Goal: Communication & Community: Answer question/provide support

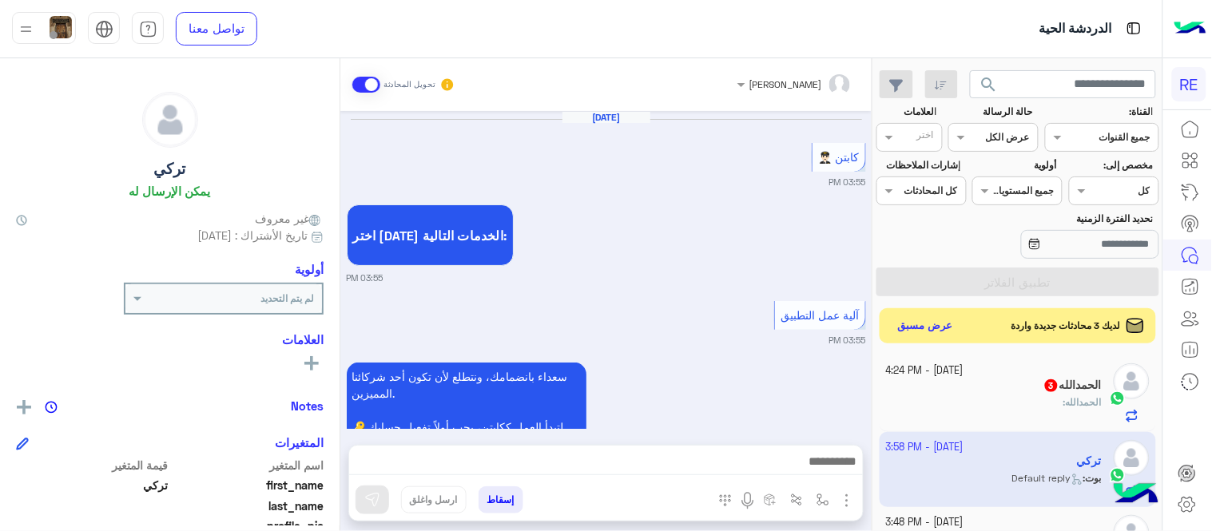
scroll to position [261, 0]
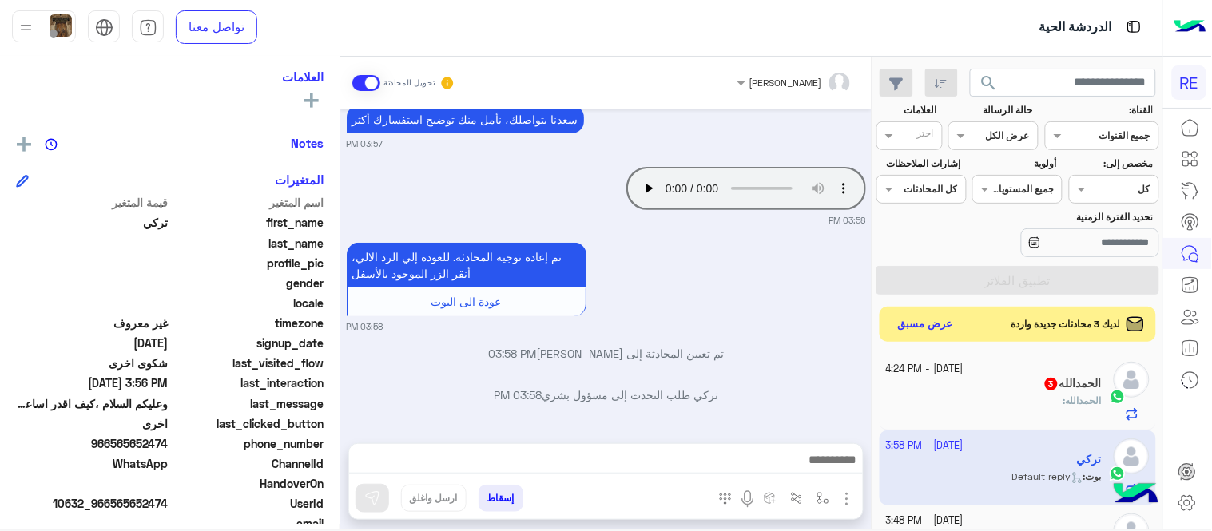
click at [949, 378] on div "ال[PERSON_NAME] 3" at bounding box center [994, 385] width 217 height 17
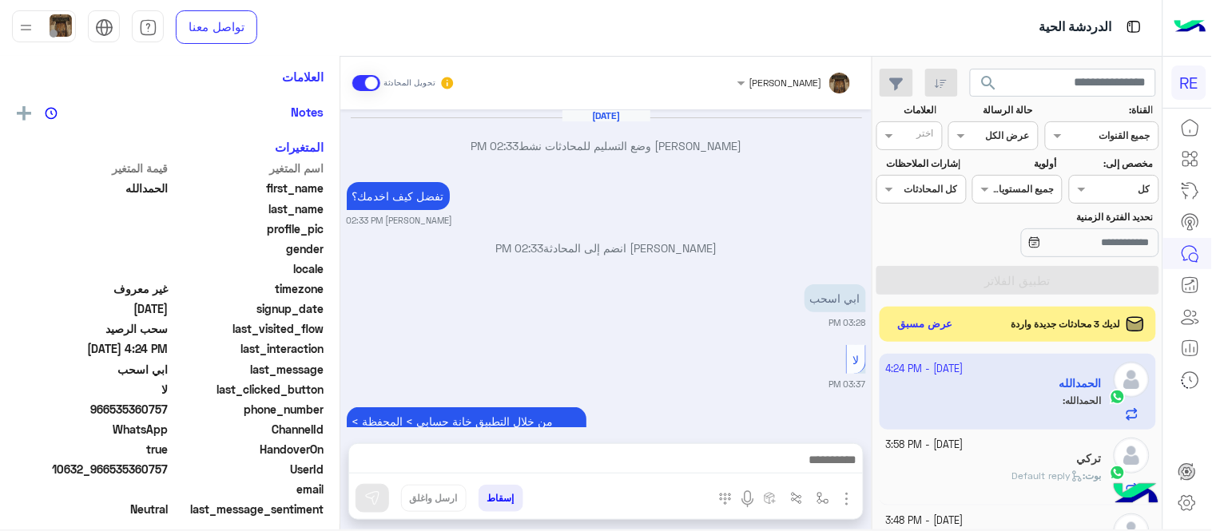
scroll to position [474, 0]
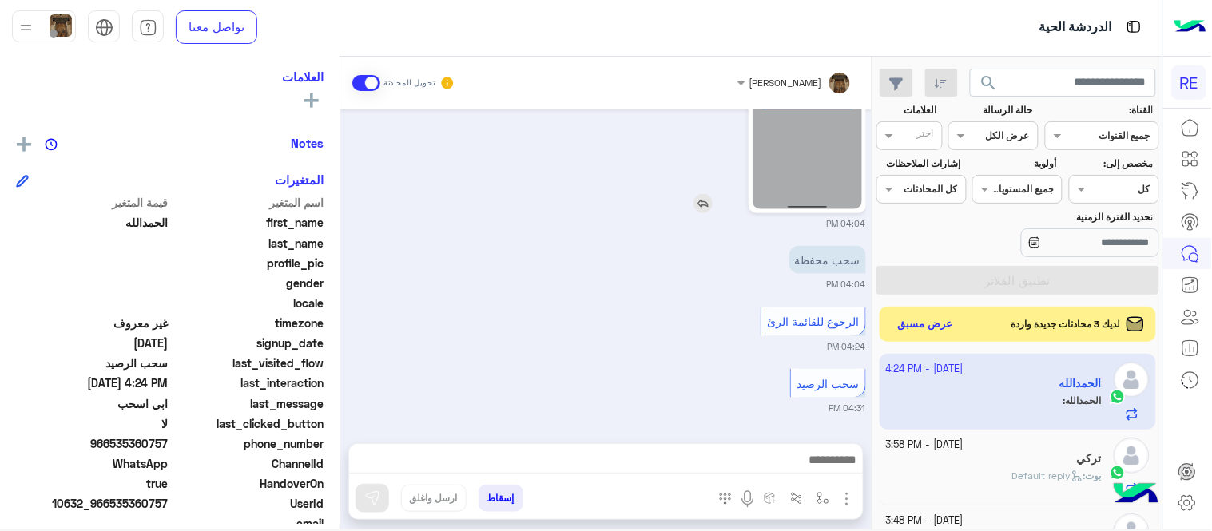
click at [813, 162] on img at bounding box center [807, 112] width 109 height 194
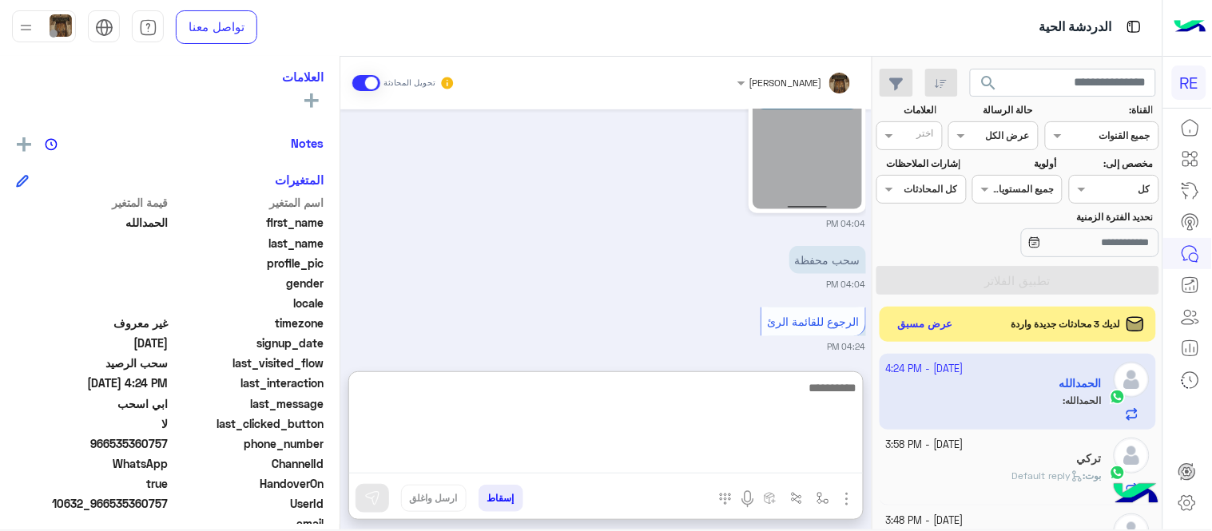
click at [637, 454] on textarea at bounding box center [606, 426] width 514 height 96
type textarea "*"
type textarea "**********"
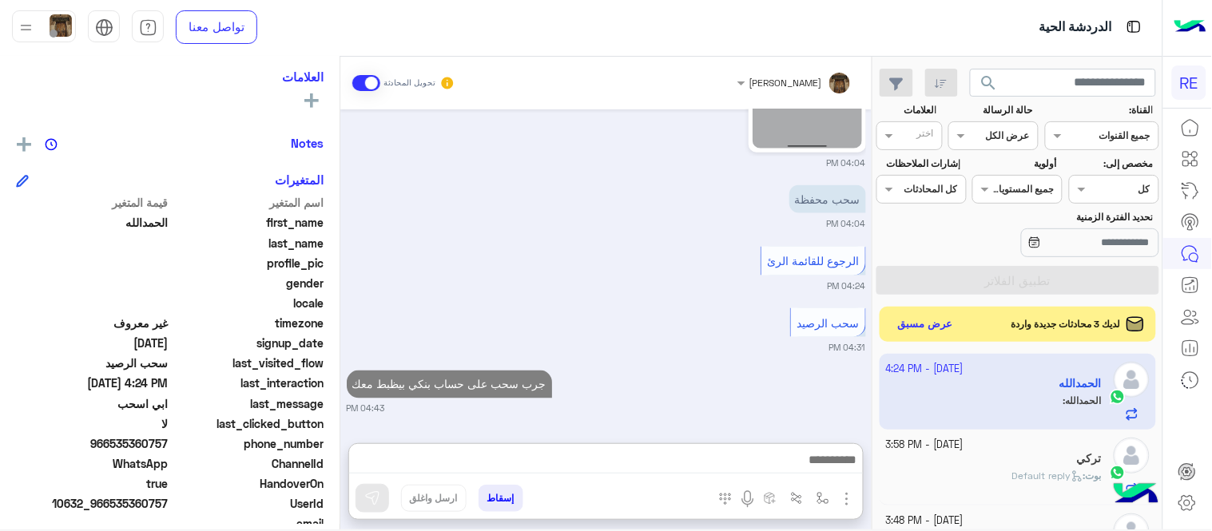
click at [682, 348] on div "[DATE] [PERSON_NAME] وضع التسليم للمحادثات نشط 02:33 PM تفضل كيف اخدمك؟ [PERSON…" at bounding box center [605, 268] width 531 height 318
click at [917, 332] on button "عرض مسبق" at bounding box center [925, 324] width 67 height 22
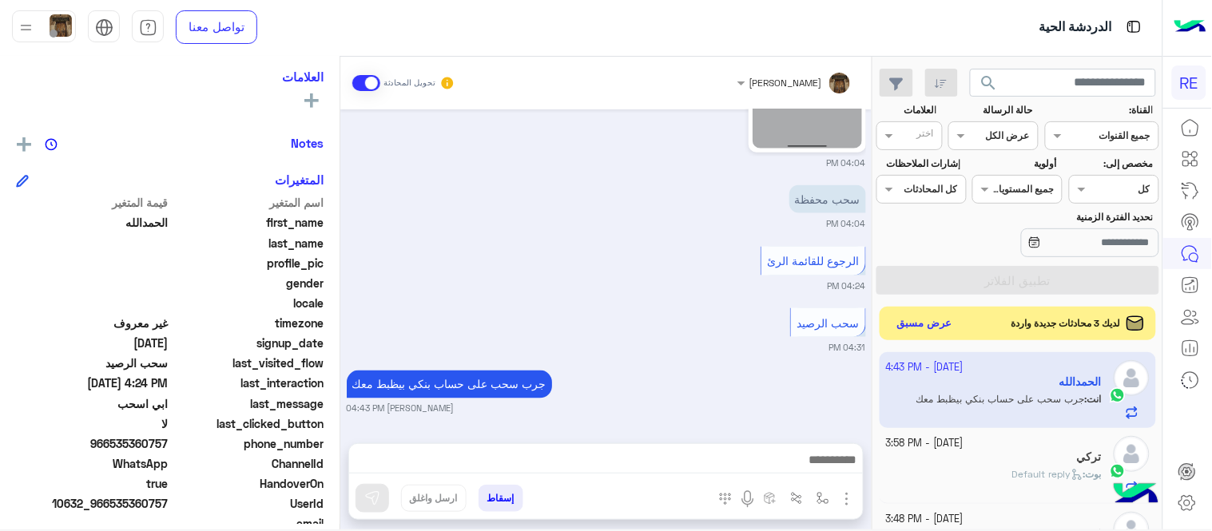
click at [908, 316] on button "عرض مسبق" at bounding box center [925, 324] width 67 height 22
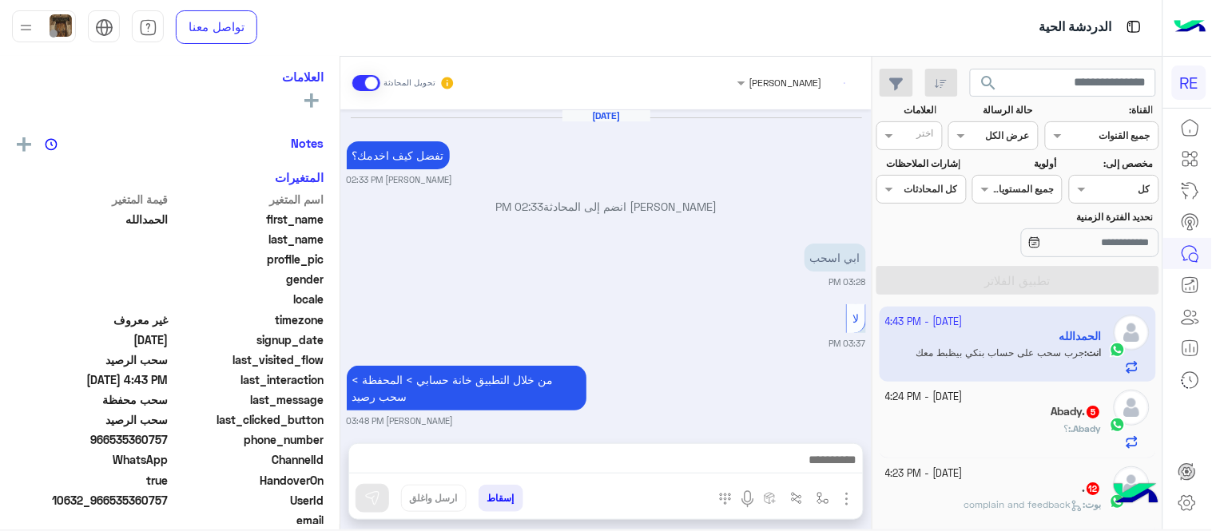
scroll to position [493, 0]
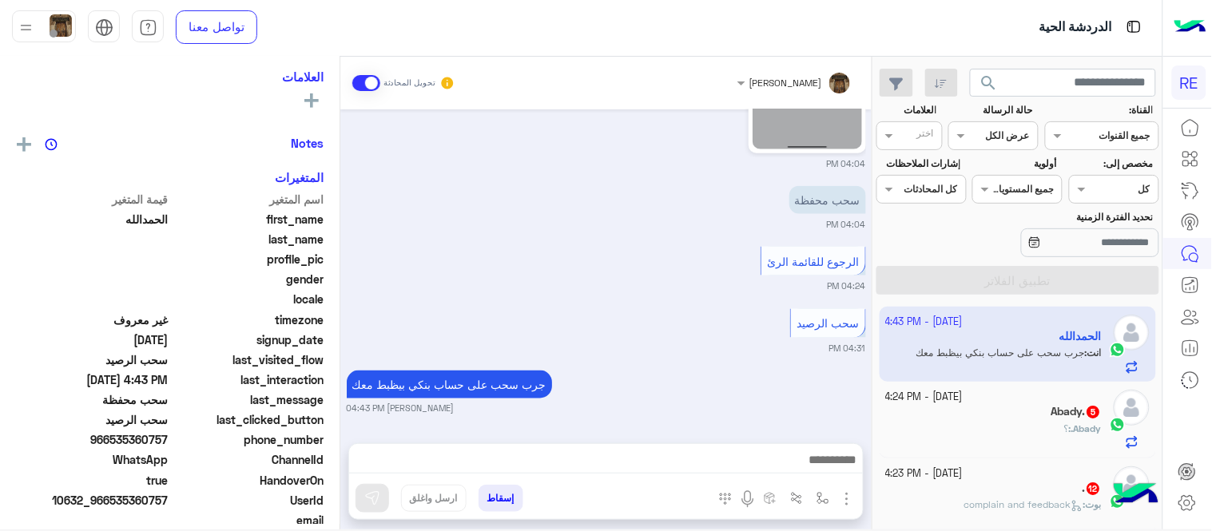
click at [969, 411] on div "Abady. 5" at bounding box center [994, 413] width 217 height 17
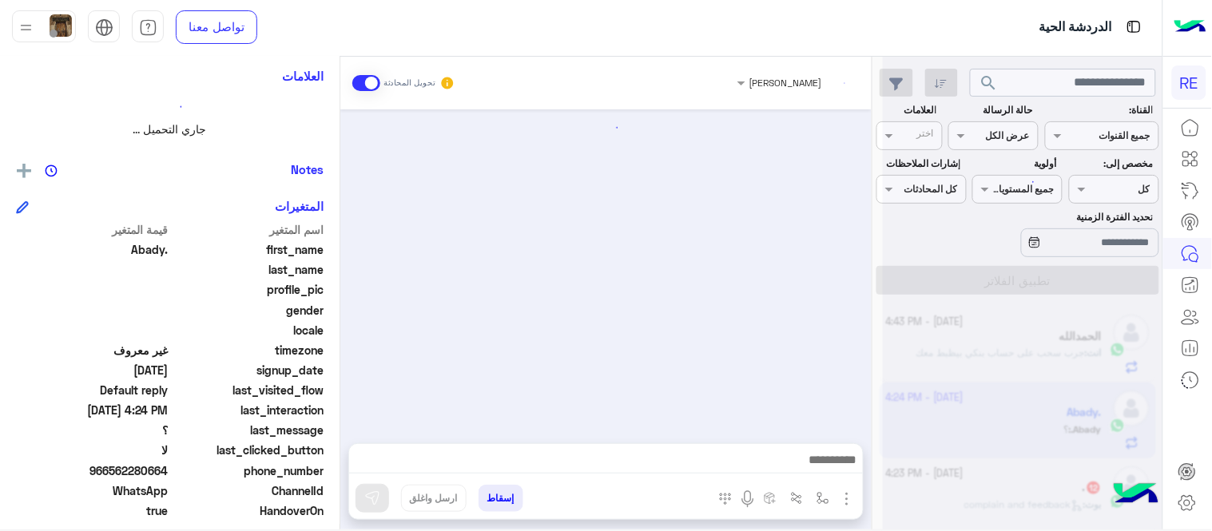
scroll to position [261, 0]
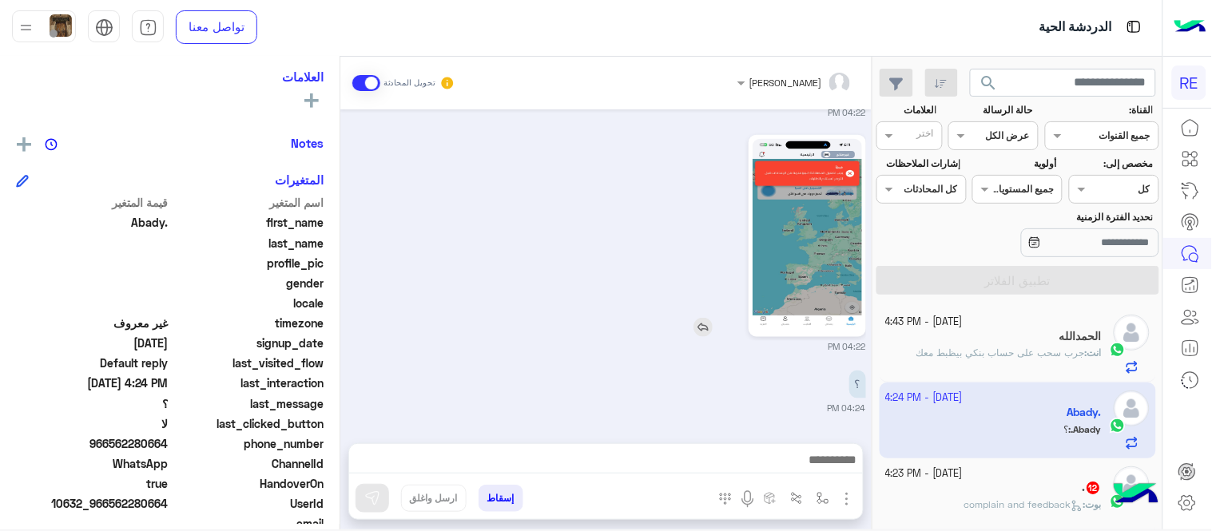
click at [769, 245] on img at bounding box center [807, 236] width 109 height 194
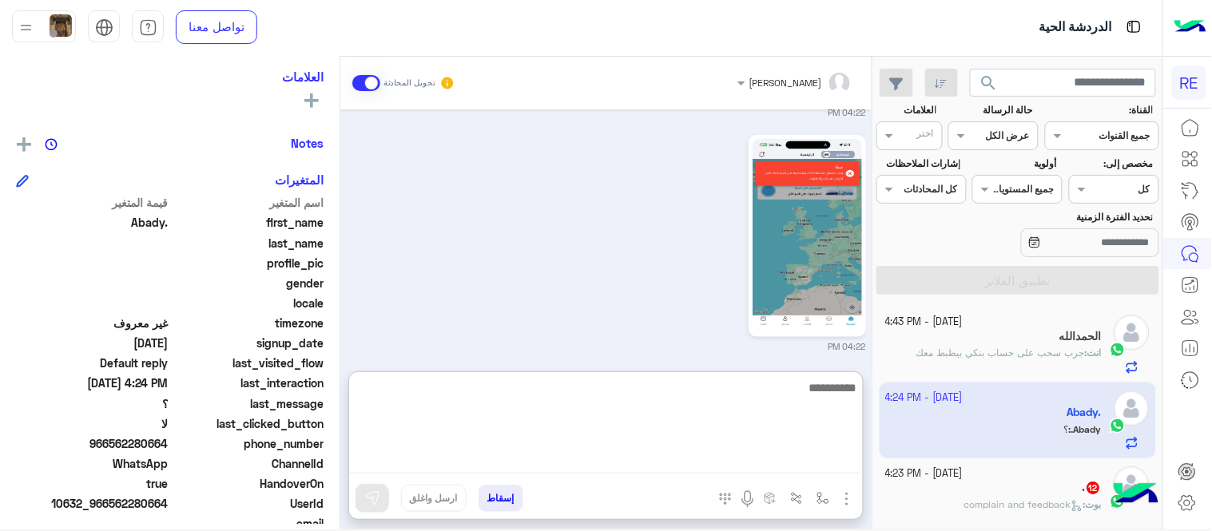
click at [606, 464] on textarea at bounding box center [606, 426] width 514 height 96
type textarea "**********"
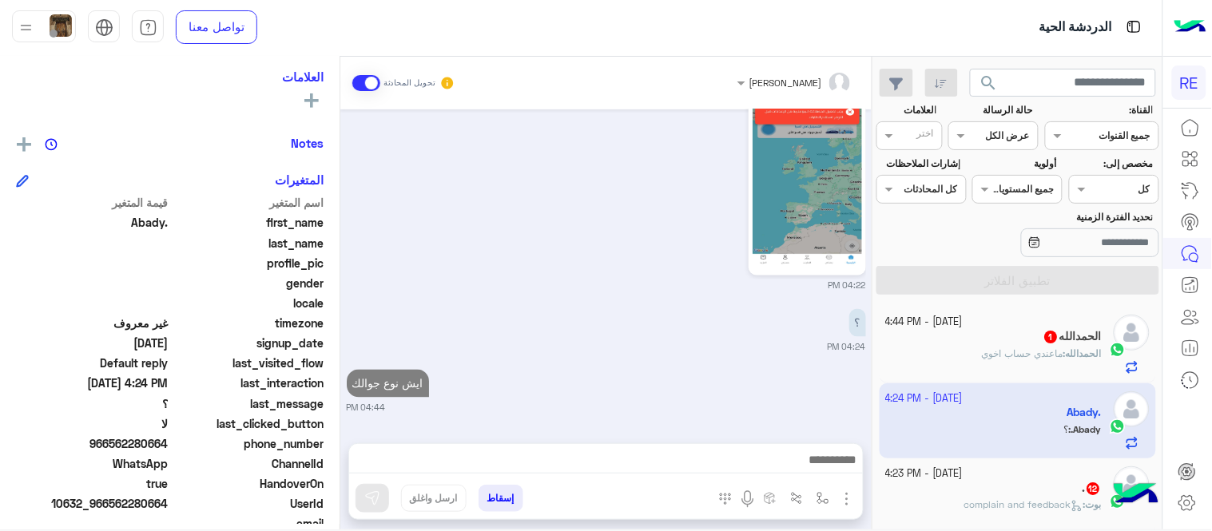
scroll to position [603, 0]
click at [674, 226] on div "[DATE] تم إلغاء تخصيص المحادثة تلقائيًا وإغلاقها بواسطة النظام 04:05 AM [DATE] …" at bounding box center [605, 268] width 531 height 318
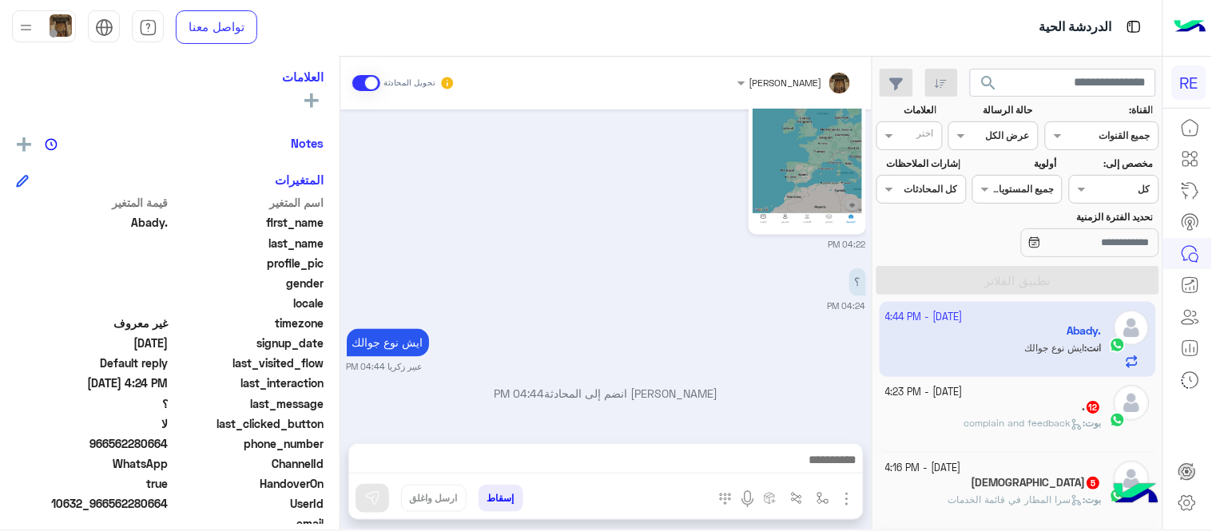
scroll to position [105, 0]
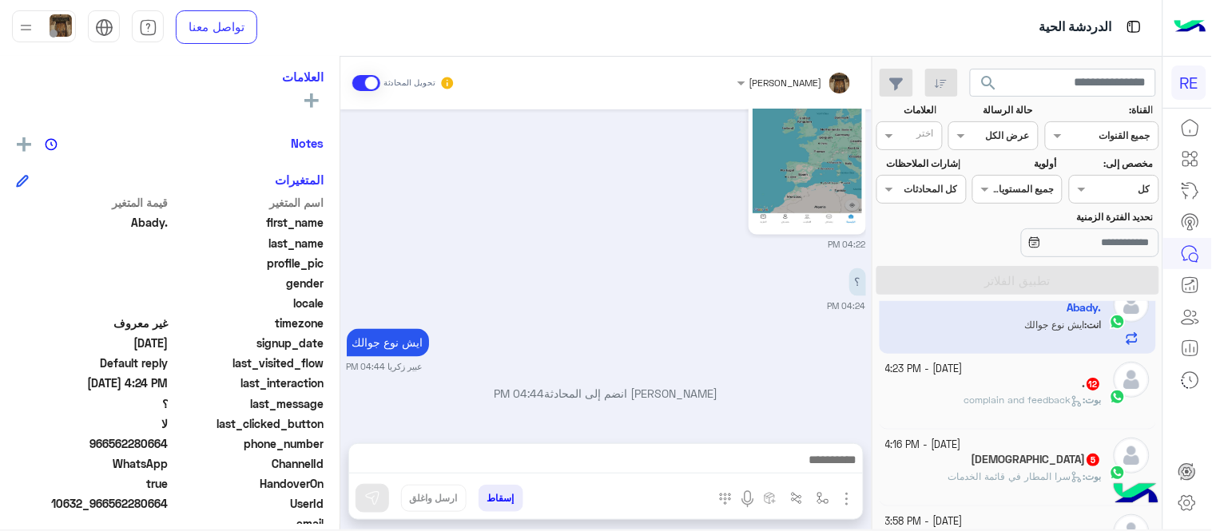
click at [957, 390] on div ". 12" at bounding box center [994, 385] width 217 height 17
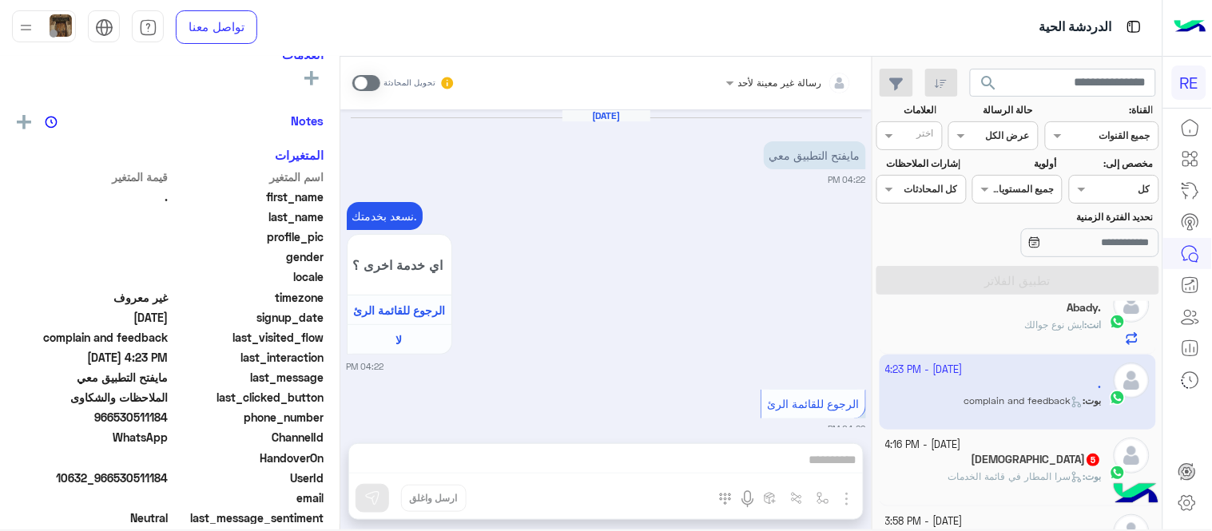
scroll to position [261, 0]
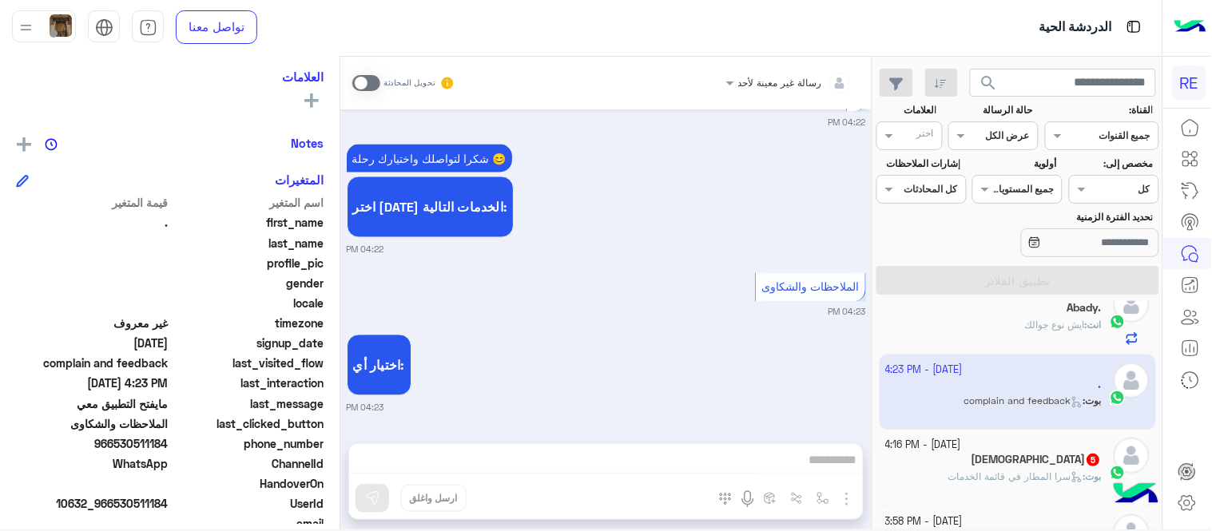
click at [361, 81] on span at bounding box center [366, 83] width 28 height 16
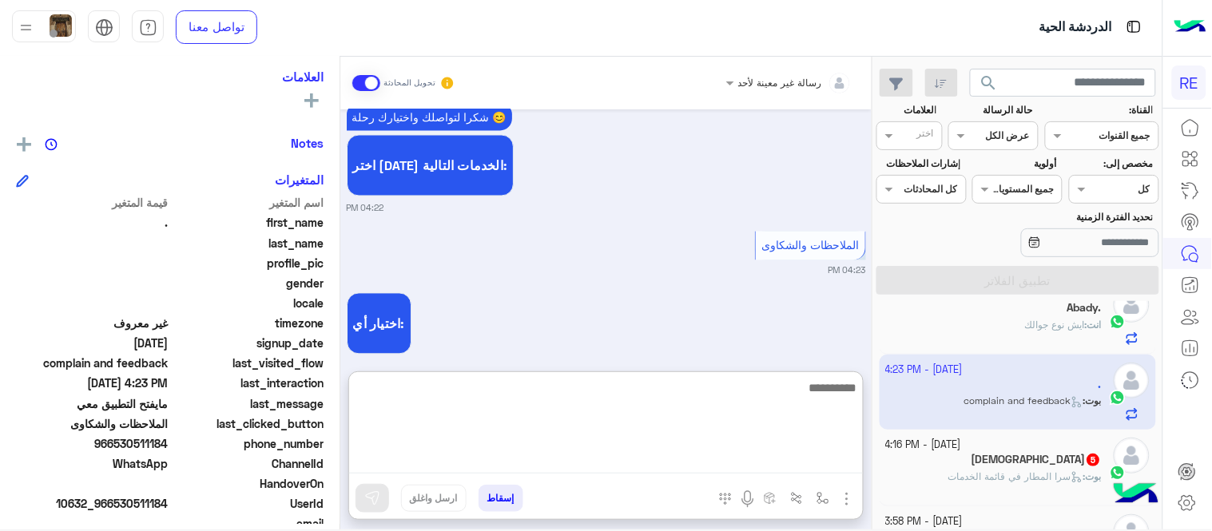
click at [653, 454] on textarea at bounding box center [606, 426] width 514 height 96
type textarea "**********"
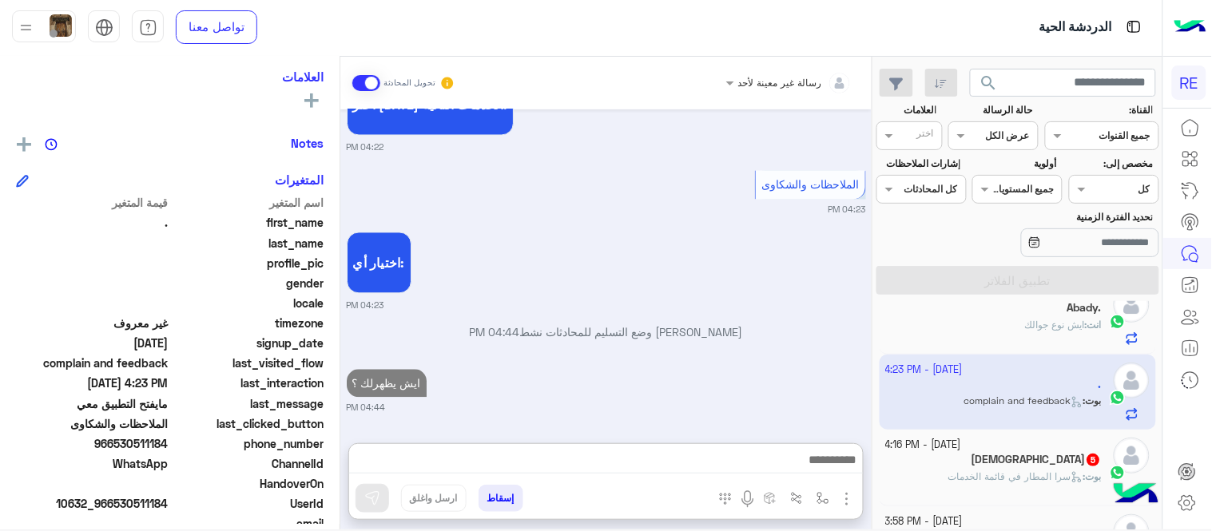
scroll to position [827, 0]
click at [1011, 463] on div "[DEMOGRAPHIC_DATA] 5" at bounding box center [994, 461] width 217 height 17
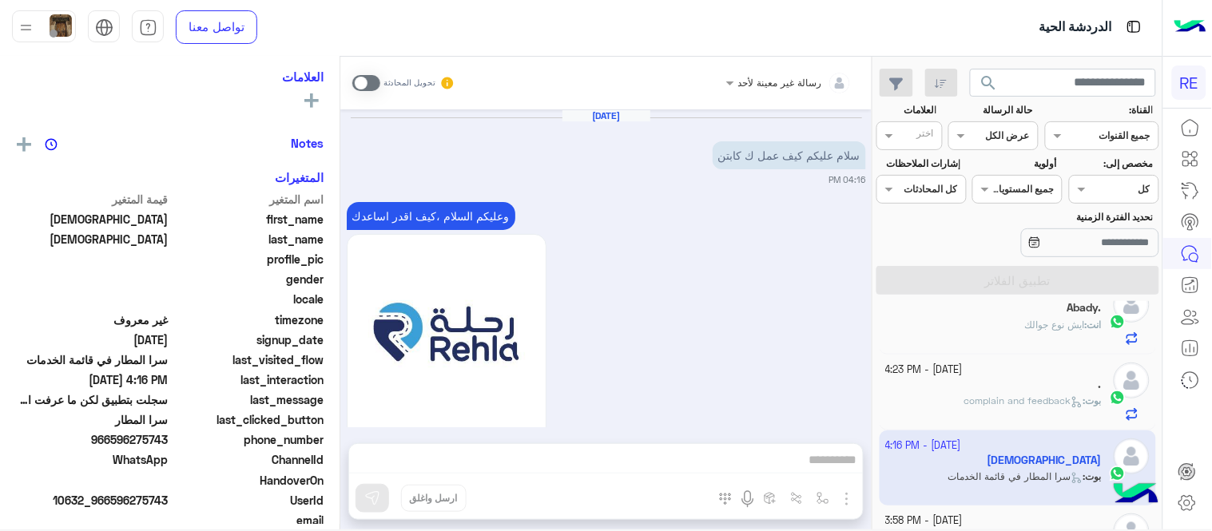
scroll to position [1409, 0]
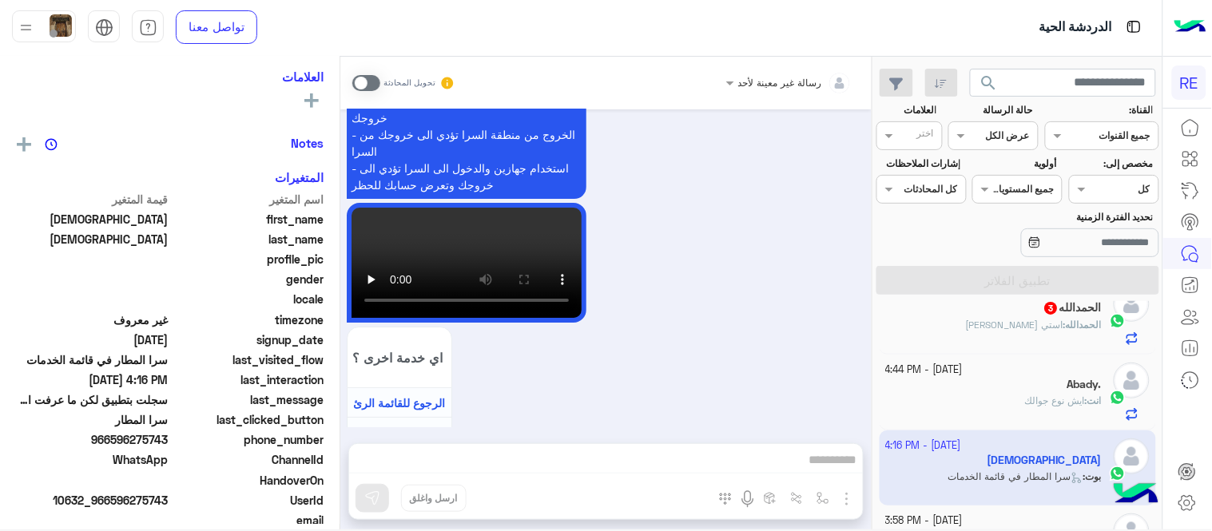
click at [364, 81] on span at bounding box center [366, 83] width 28 height 16
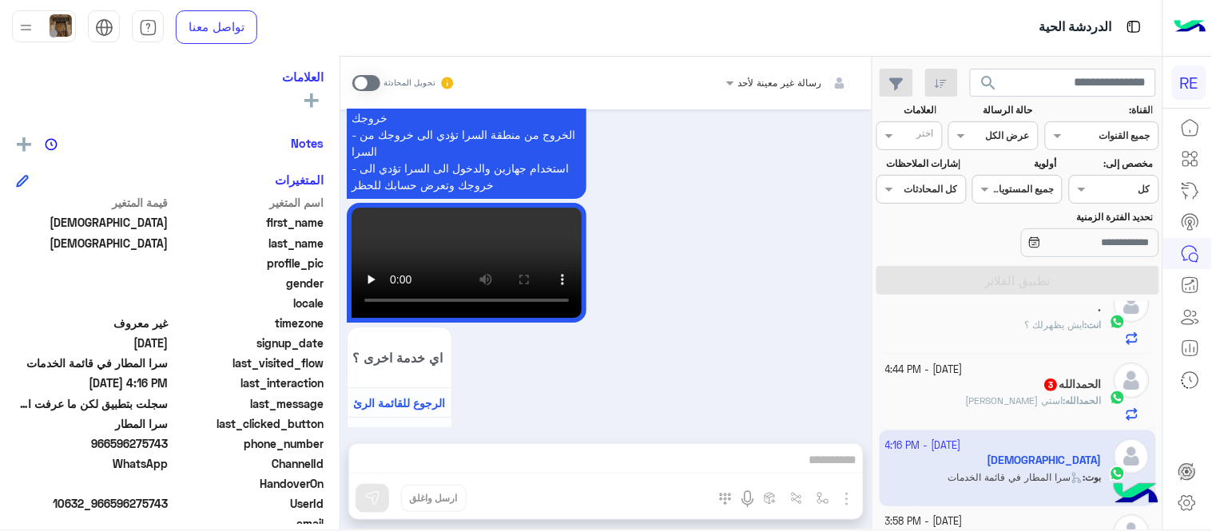
click at [364, 81] on span at bounding box center [366, 83] width 28 height 16
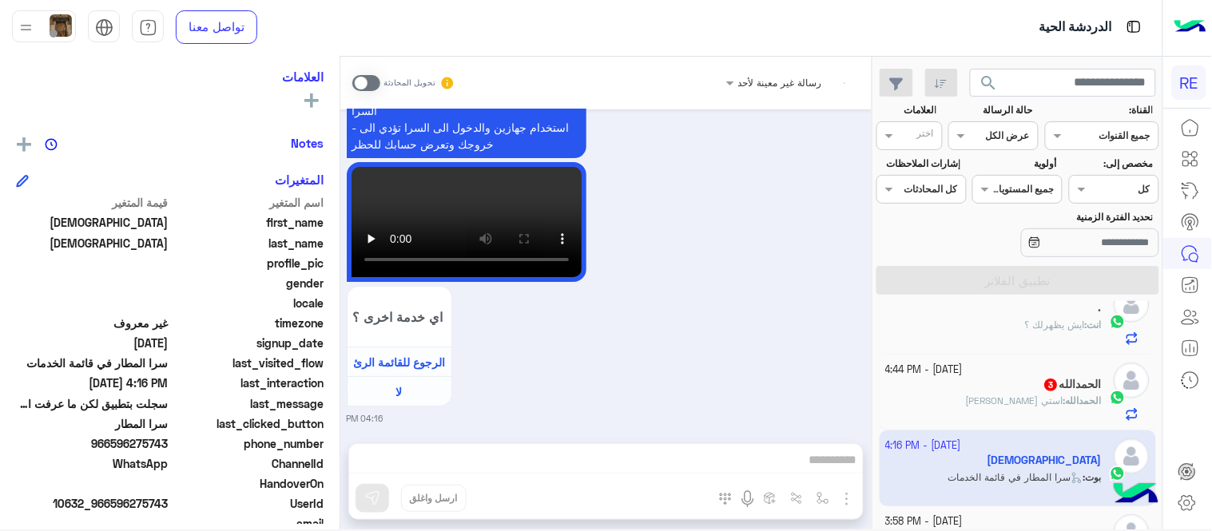
scroll to position [1490, 0]
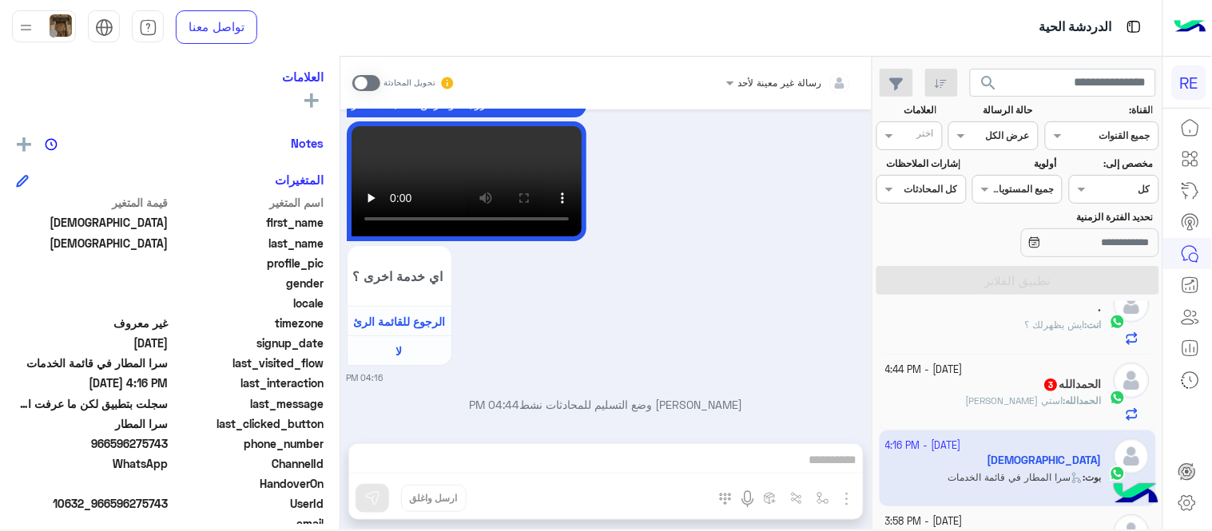
click at [366, 82] on span at bounding box center [366, 83] width 28 height 16
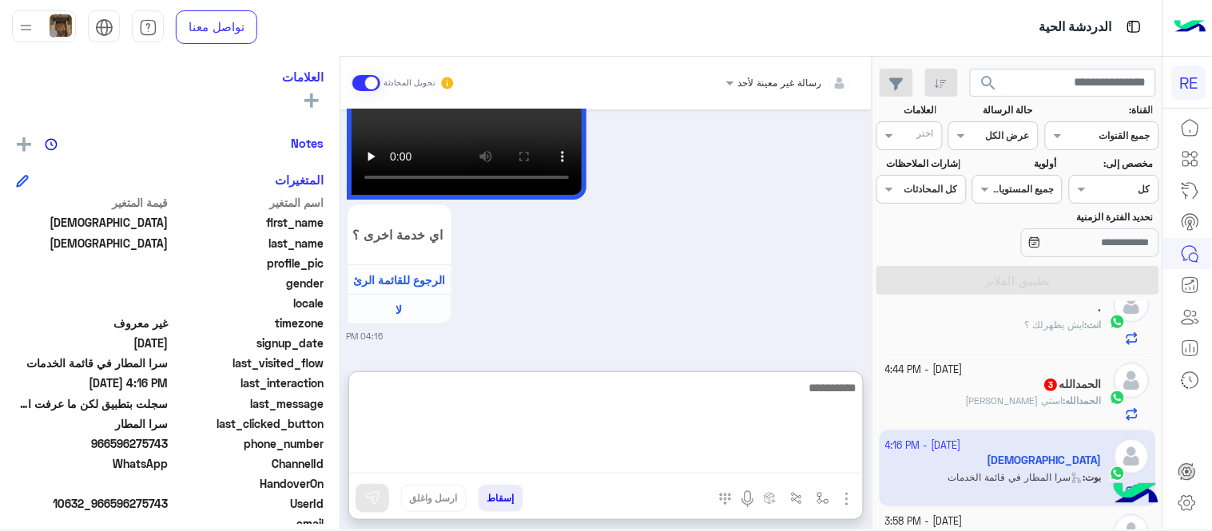
click at [716, 467] on textarea at bounding box center [606, 426] width 514 height 96
type textarea "**********"
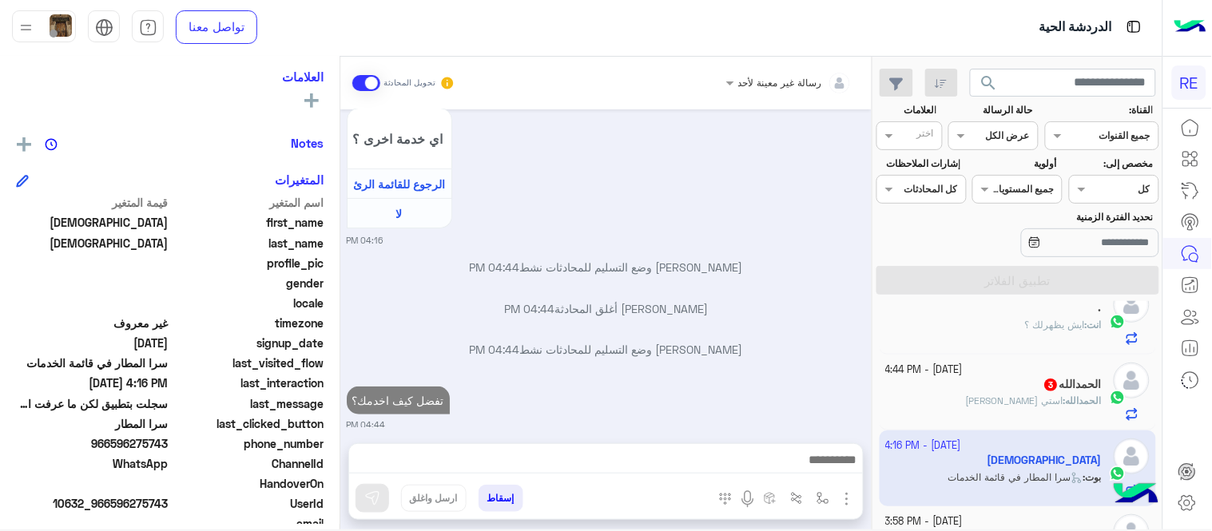
click at [741, 316] on div "[DATE] سلام عليكم كيف عمل ك كابتن 04:16 PM وعليكم السلام ،كيف اقدر اساعدك اهلًا…" at bounding box center [605, 268] width 531 height 318
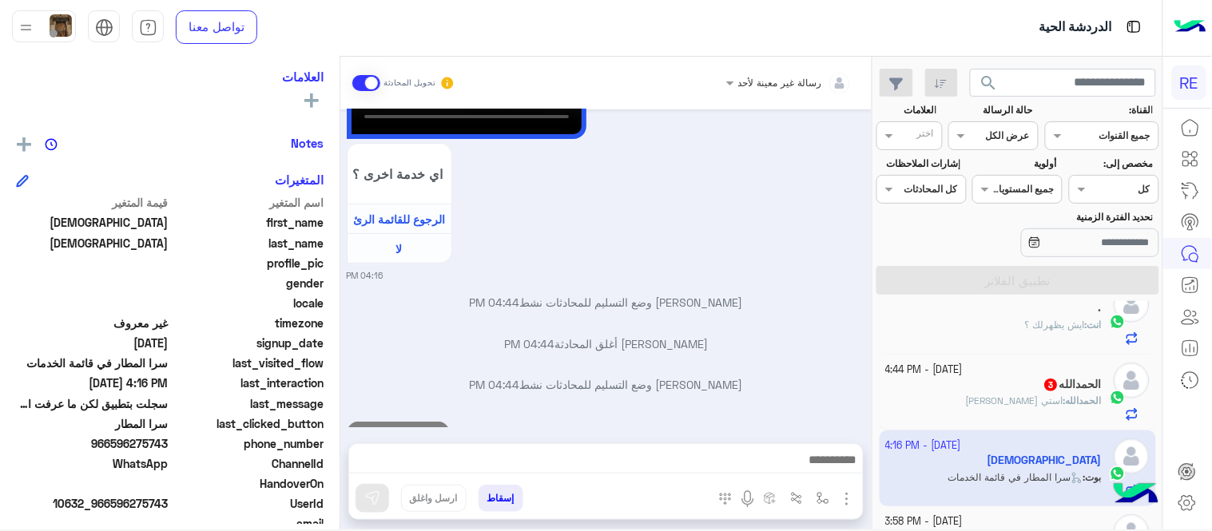
click at [976, 403] on div "ال[PERSON_NAME] : [PERSON_NAME]" at bounding box center [994, 408] width 217 height 28
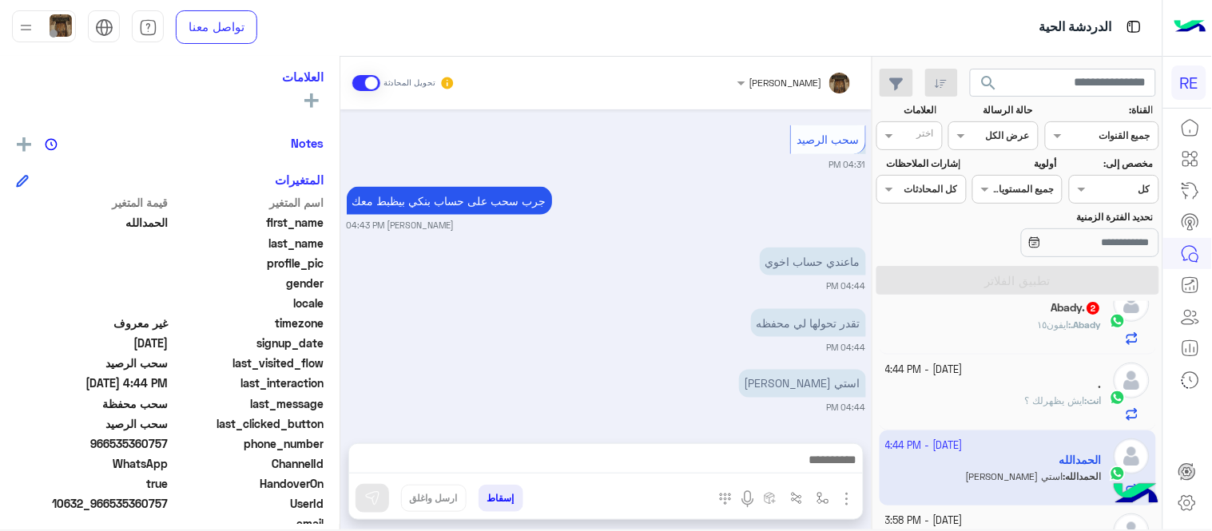
drag, startPoint x: 115, startPoint y: 445, endPoint x: 170, endPoint y: 435, distance: 56.1
click at [169, 435] on span "966535360757" at bounding box center [92, 443] width 153 height 17
copy span "535360757"
click at [581, 443] on div "أدخل اسم مجموعة الرسائل إسقاط ارسل واغلق" at bounding box center [605, 481] width 515 height 77
drag, startPoint x: 585, startPoint y: 448, endPoint x: 602, endPoint y: 470, distance: 27.3
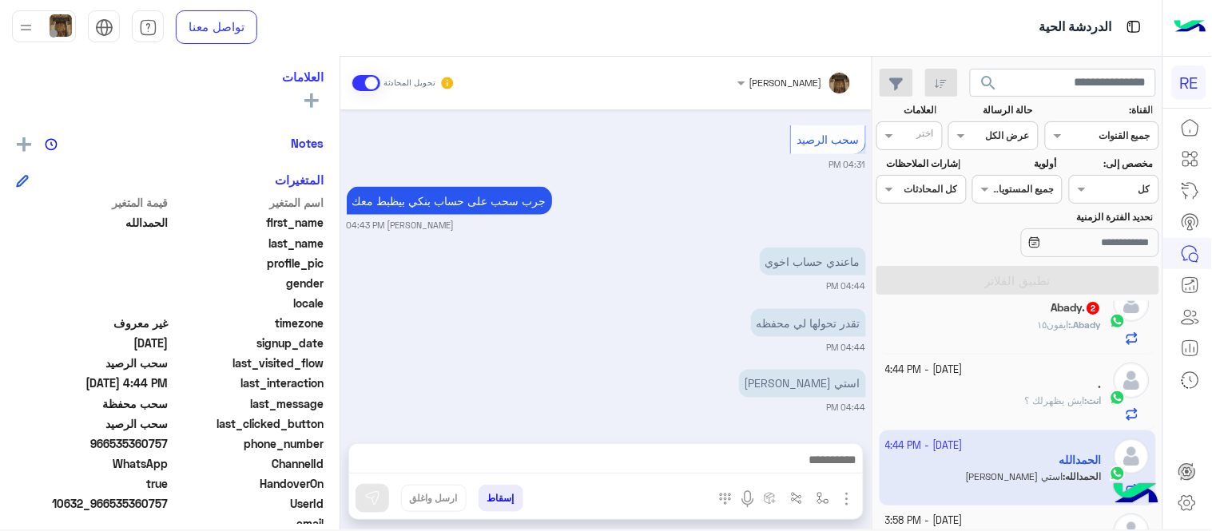
click at [602, 470] on div at bounding box center [606, 464] width 514 height 40
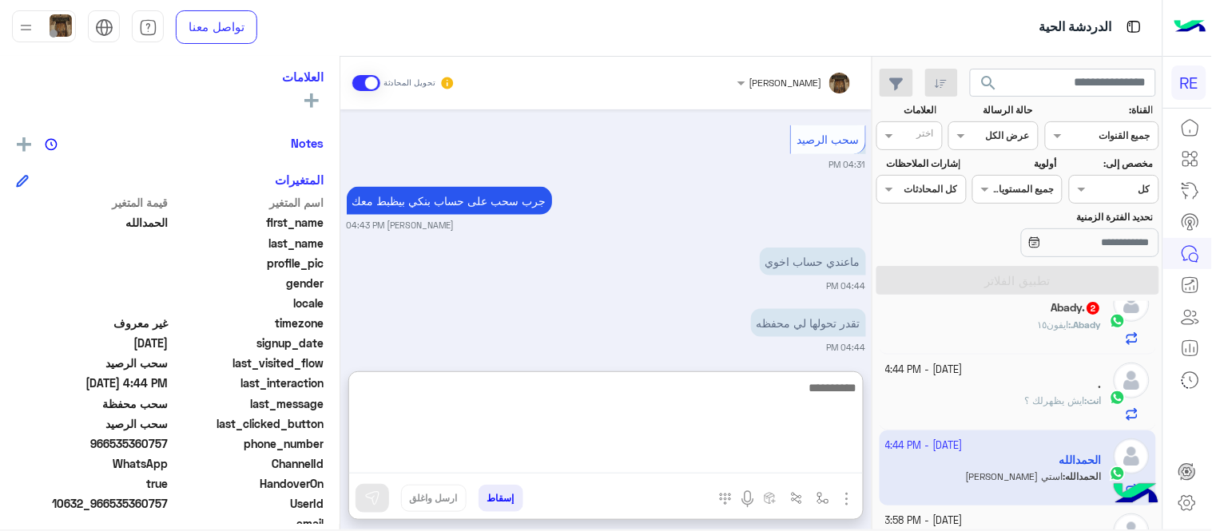
click at [602, 470] on textarea at bounding box center [606, 426] width 514 height 96
type textarea "**********"
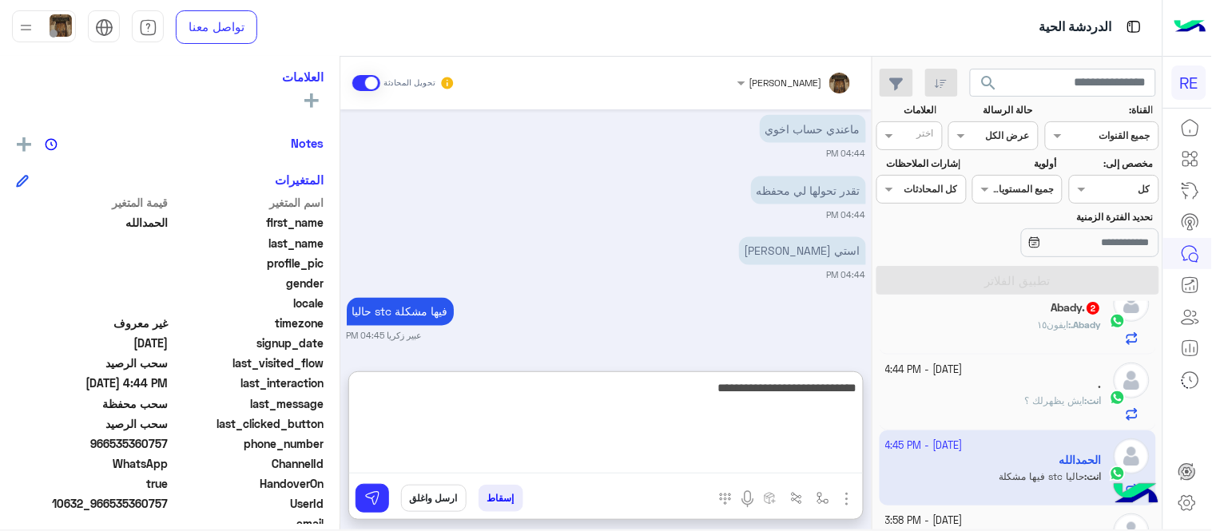
type textarea "**********"
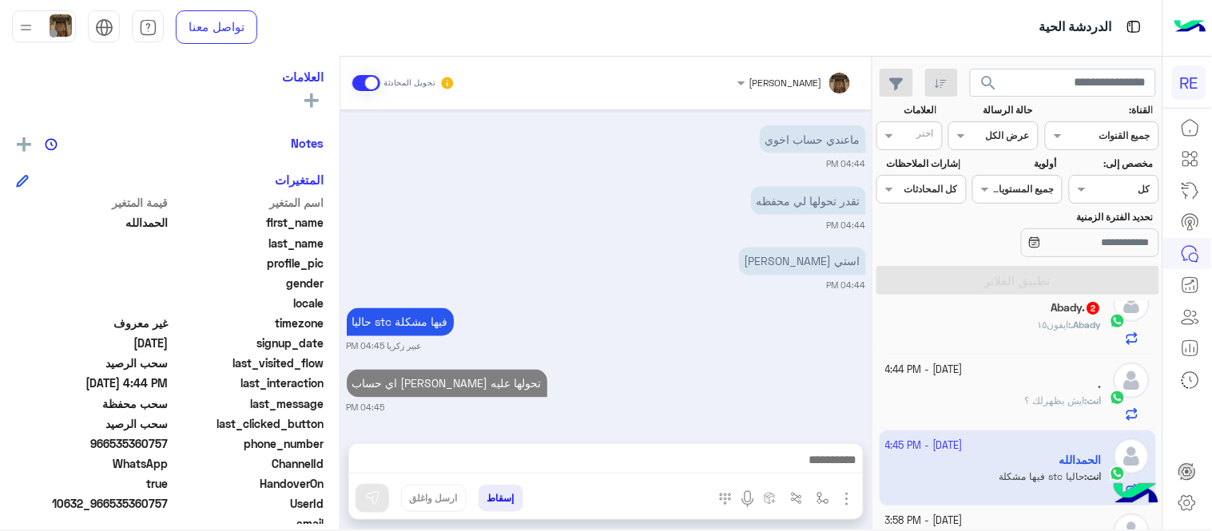
scroll to position [635, 0]
click at [783, 268] on div "[DATE] لا 03:37 PM من خلال التطبيق خانة حسابي > المحفظة > سحب رصيد [PERSON_NAME…" at bounding box center [605, 268] width 531 height 318
click at [899, 324] on div "Abady. : ايفون١٥" at bounding box center [994, 332] width 217 height 28
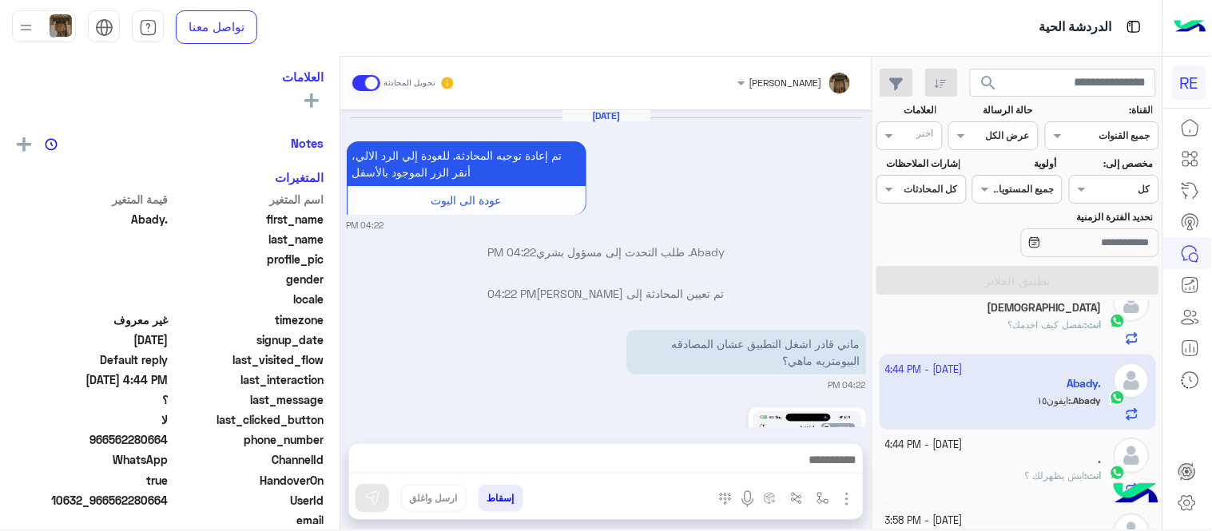
scroll to position [497, 0]
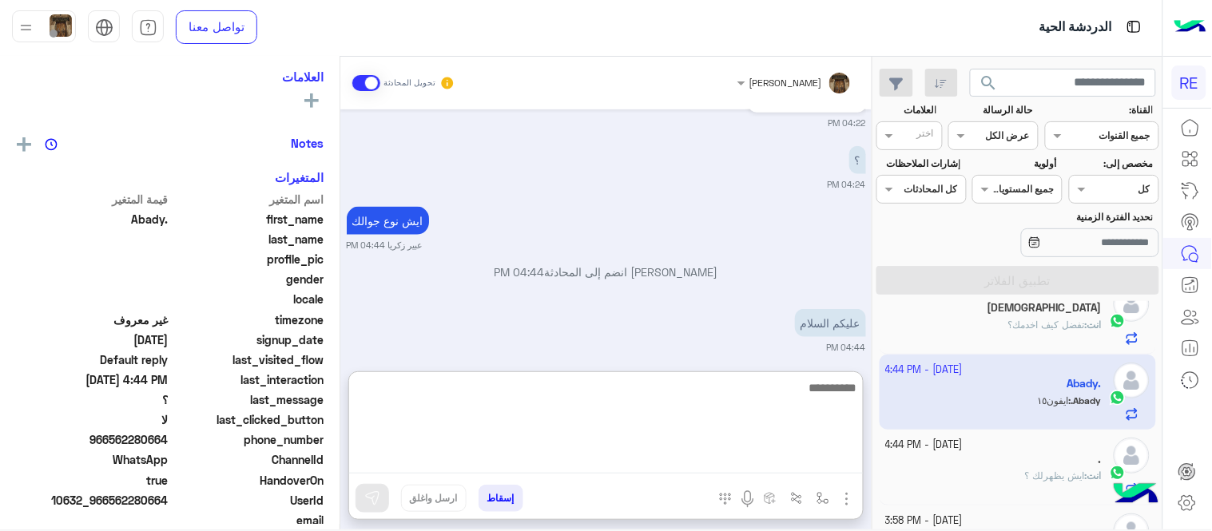
click at [668, 456] on textarea at bounding box center [606, 426] width 514 height 96
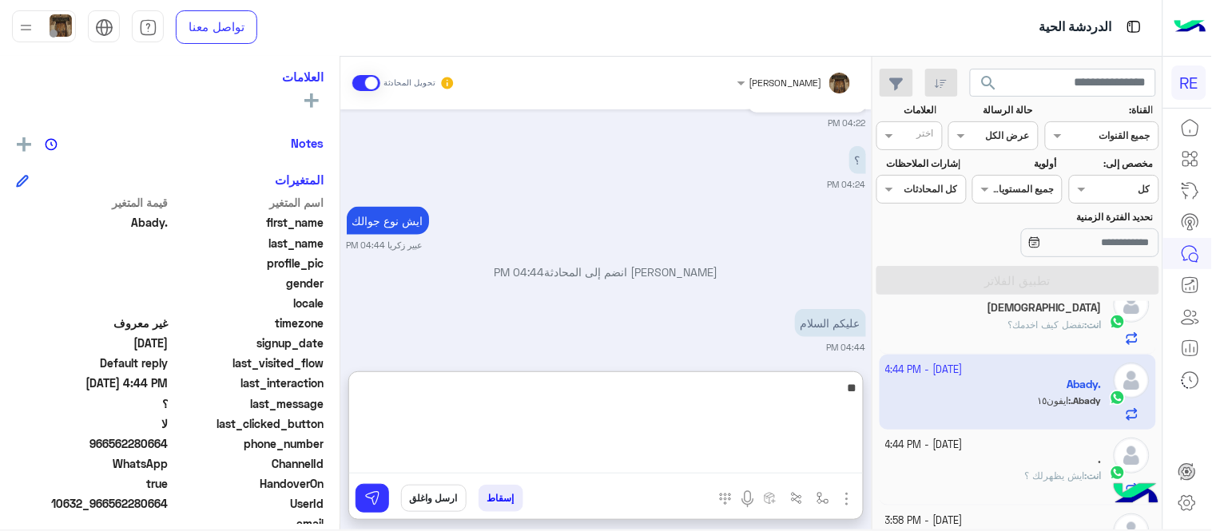
type textarea "*"
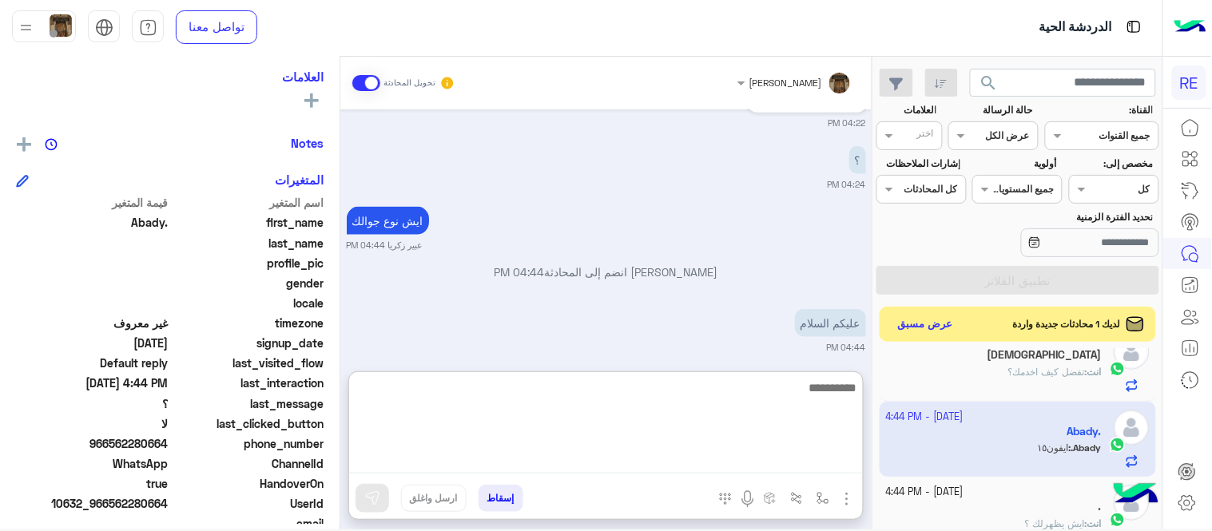
paste textarea "**********"
type textarea "**********"
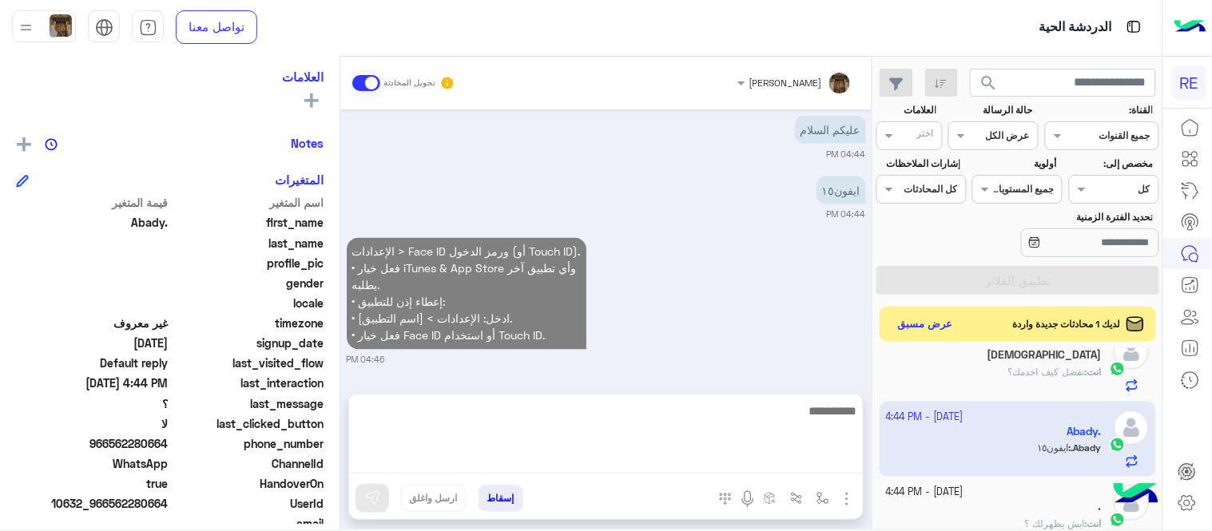
scroll to position [642, 0]
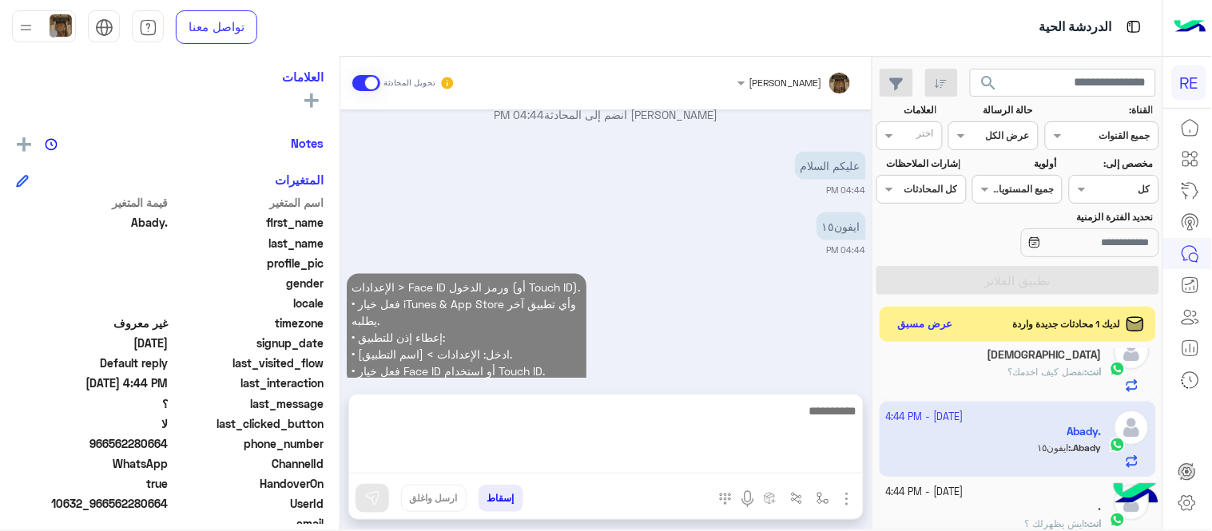
click at [736, 274] on div "[DATE] تم إعادة توجيه المحادثة. للعودة إلي الرد الالي، أنقر الزر الموجود بالأسف…" at bounding box center [605, 243] width 531 height 269
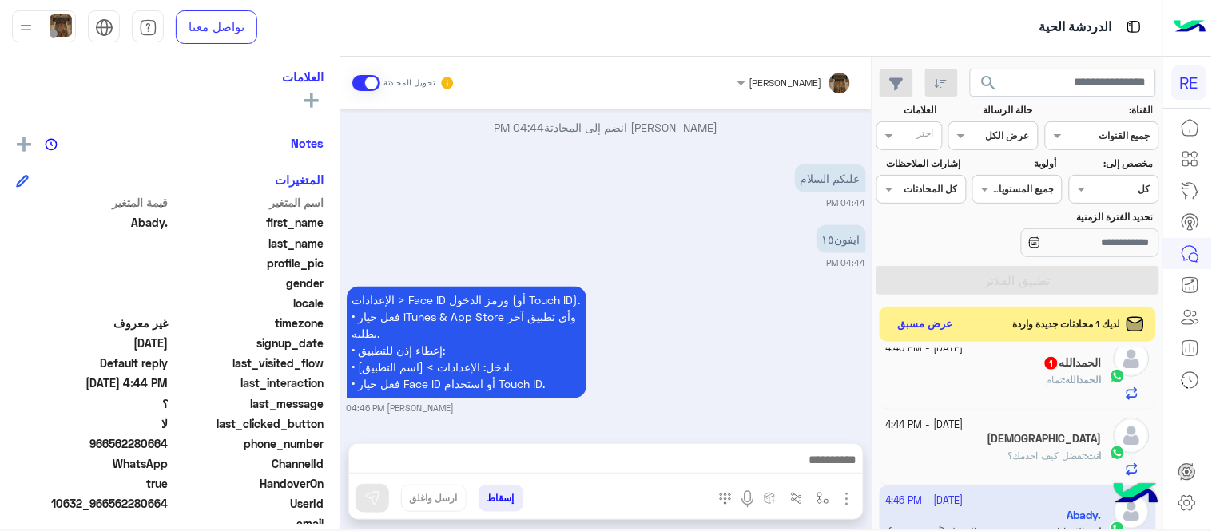
scroll to position [0, 0]
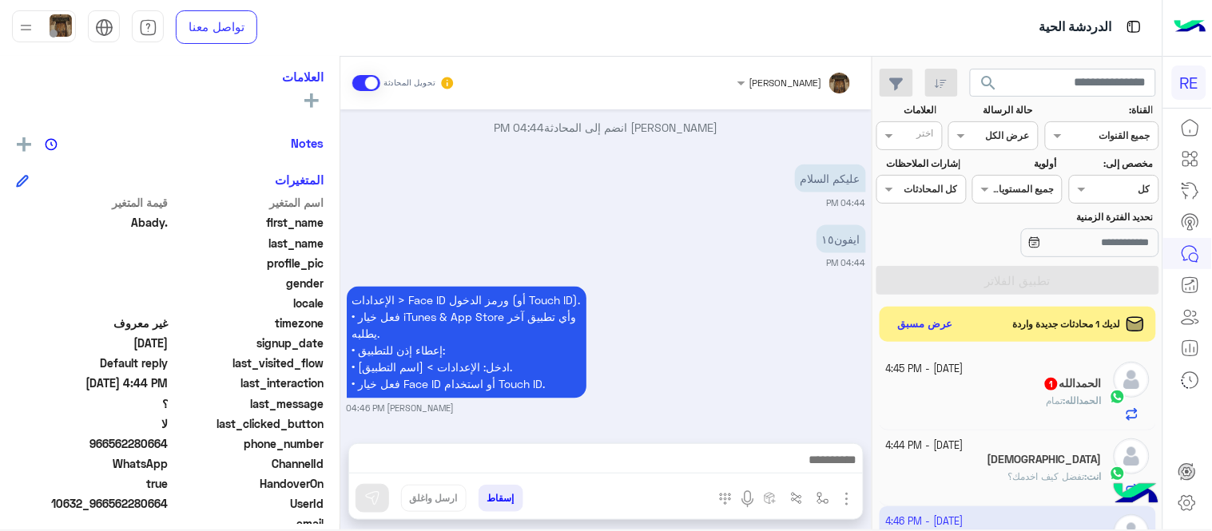
click at [984, 389] on div "ال[PERSON_NAME] 1" at bounding box center [994, 385] width 217 height 17
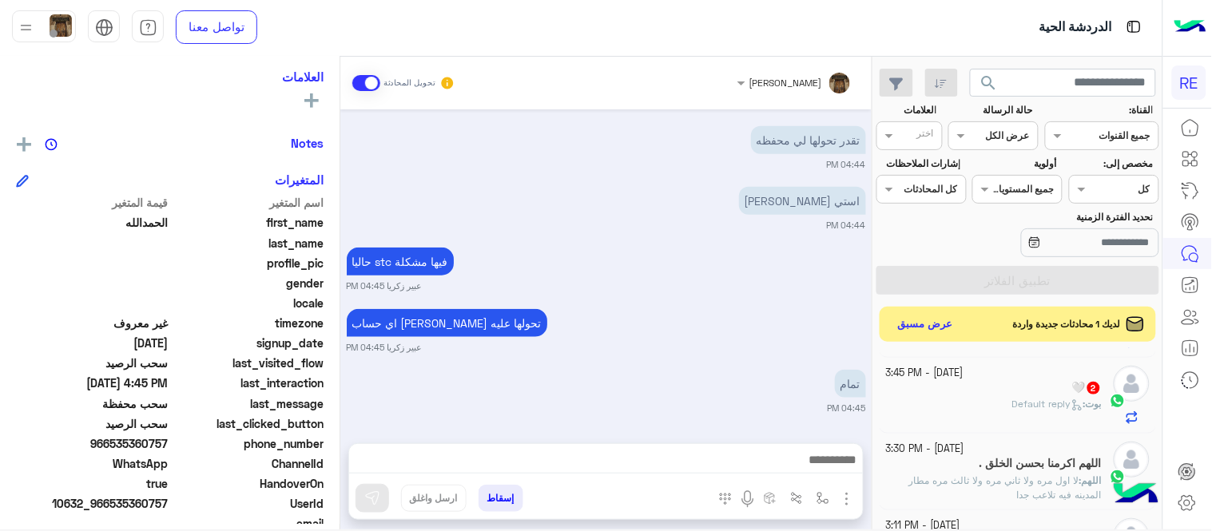
scroll to position [467, 0]
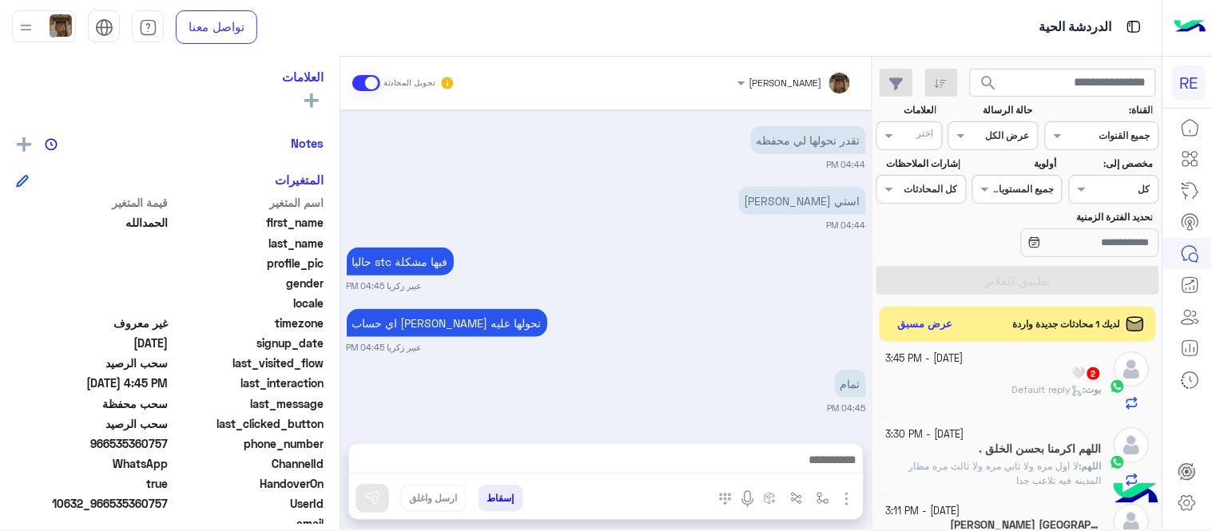
click at [968, 394] on div "[PERSON_NAME] : Default reply" at bounding box center [994, 397] width 217 height 28
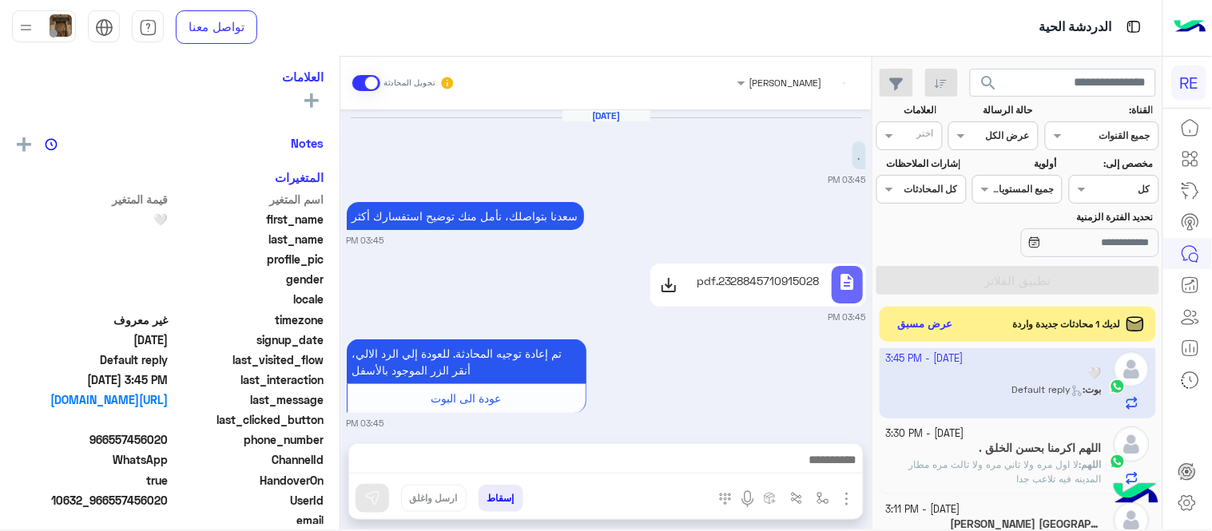
scroll to position [97, 0]
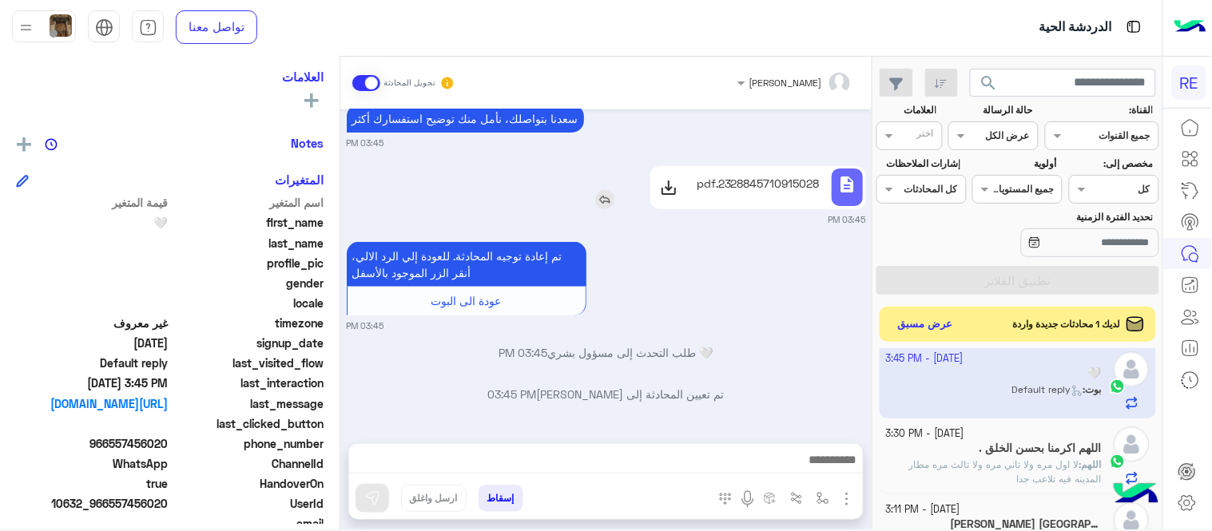
click at [763, 188] on p "2328845710915028.pdf" at bounding box center [758, 183] width 123 height 17
click at [627, 447] on div at bounding box center [606, 464] width 514 height 40
click at [627, 448] on div at bounding box center [606, 464] width 514 height 40
click at [627, 453] on textarea at bounding box center [606, 452] width 514 height 42
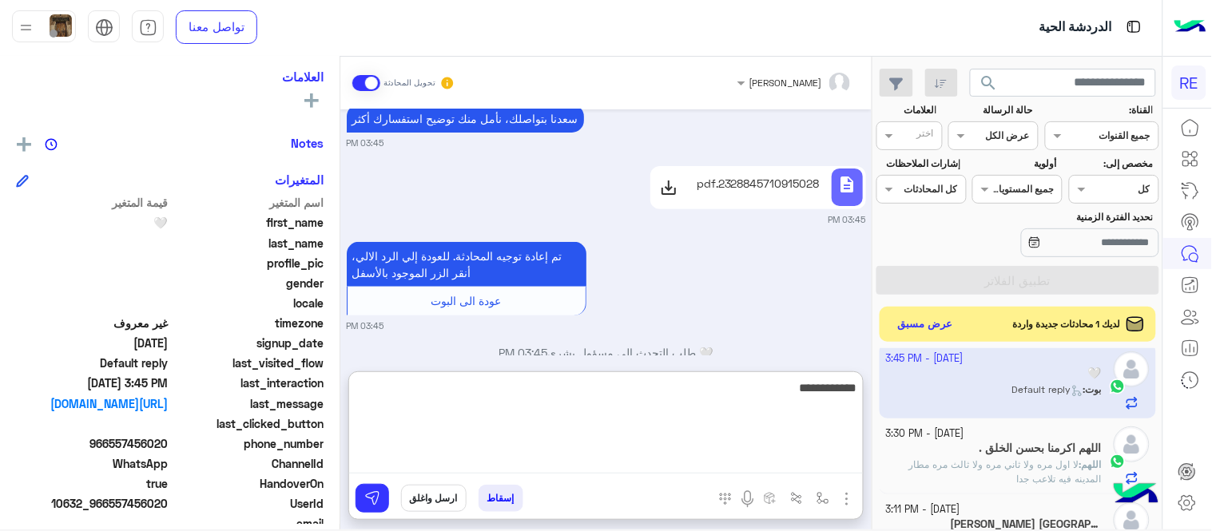
type textarea "**********"
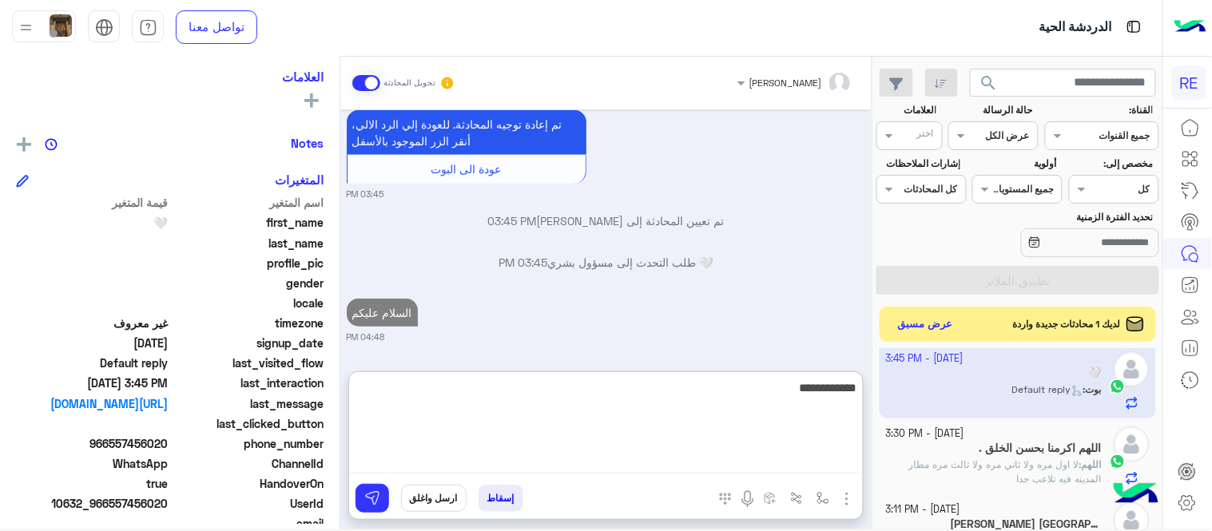
scroll to position [272, 0]
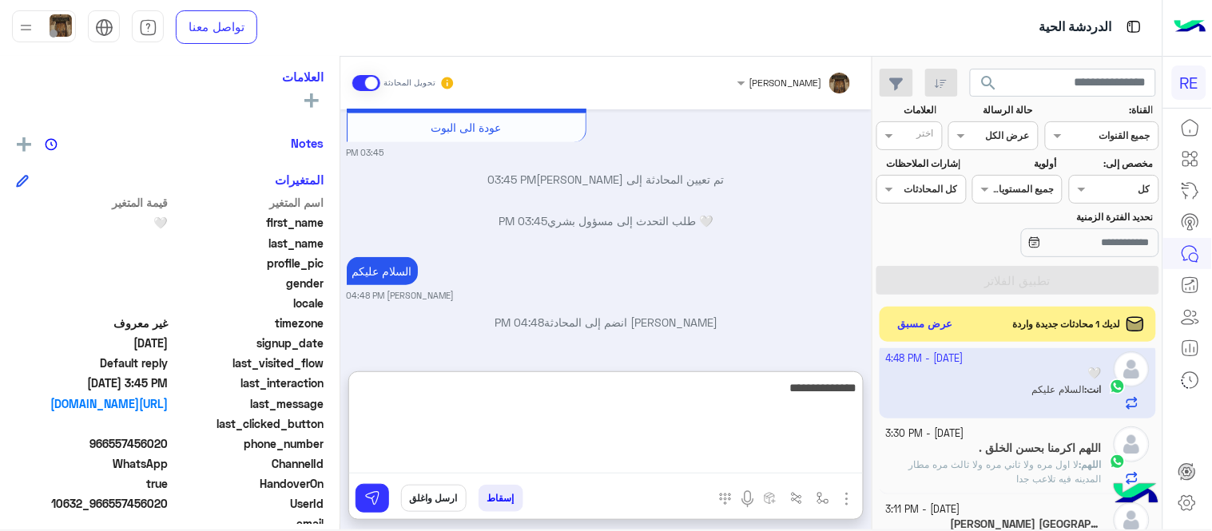
type textarea "**********"
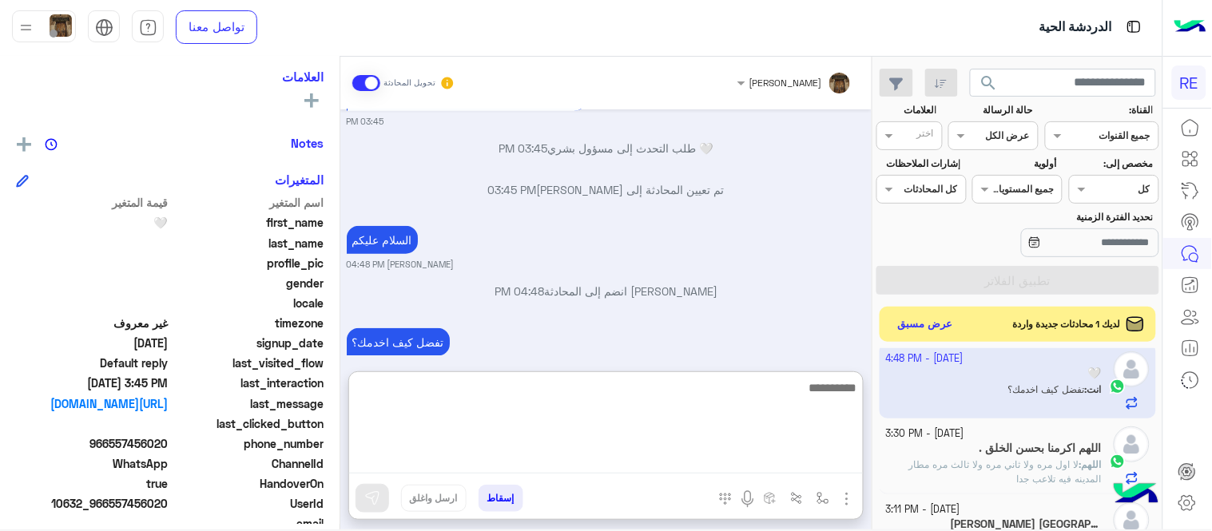
click at [727, 252] on div "[DATE] . 03:45 PM [PERSON_NAME] بتواصلك، نأمل منك توضيح استفسارك أكثر 03:45 PM …" at bounding box center [605, 232] width 531 height 246
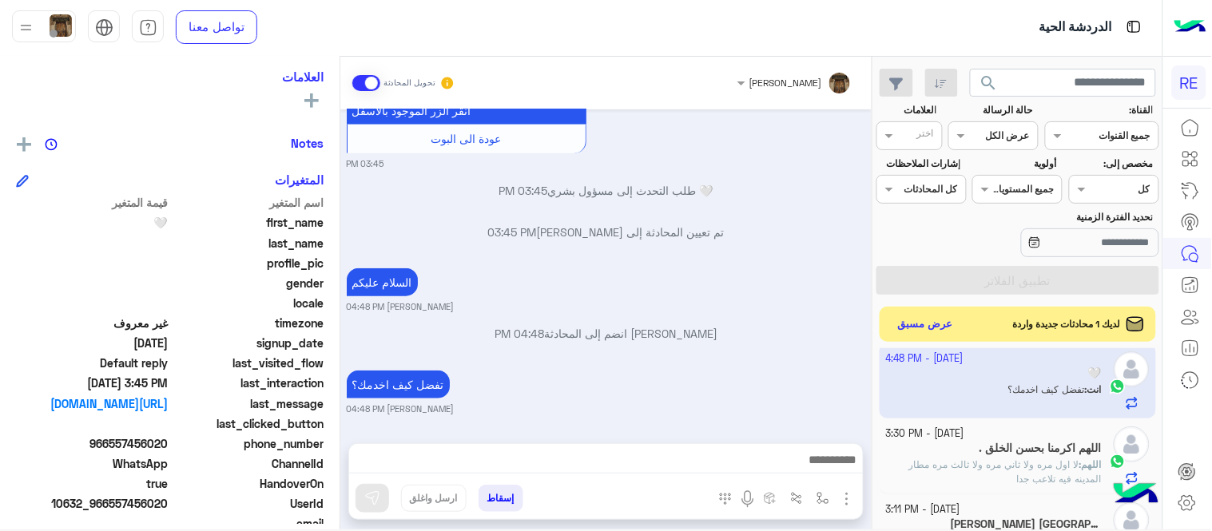
scroll to position [0, 0]
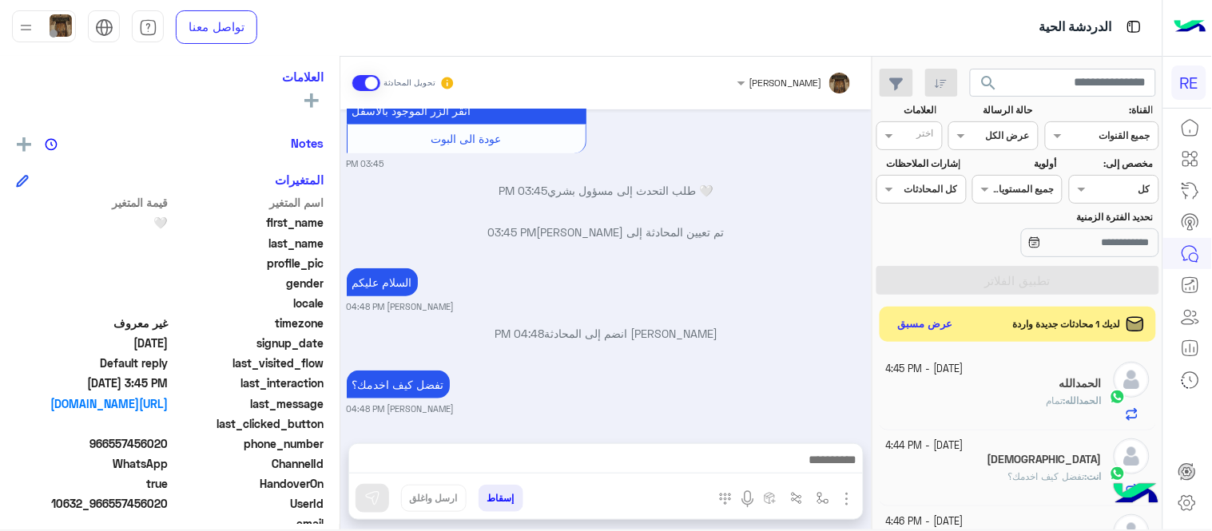
click at [1010, 393] on div "الحمدالله" at bounding box center [994, 385] width 217 height 17
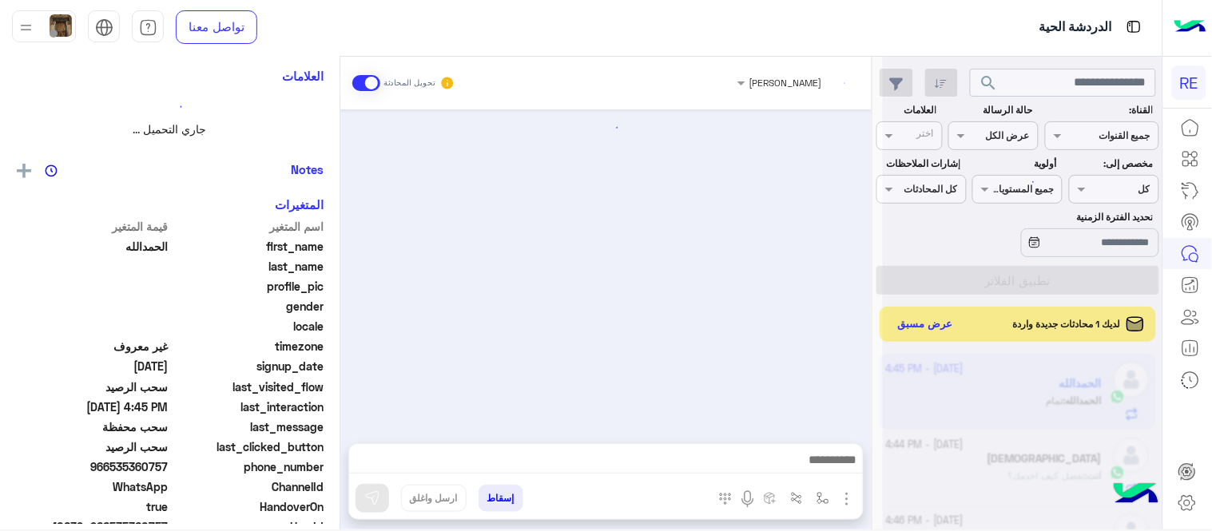
scroll to position [261, 0]
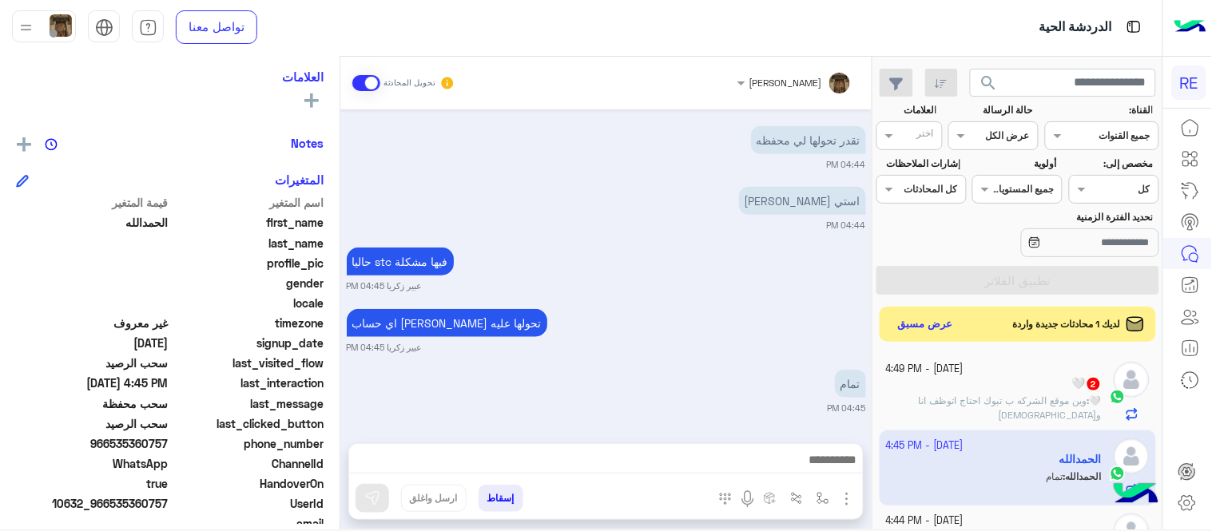
click at [1073, 393] on div "🤍 2" at bounding box center [994, 385] width 217 height 17
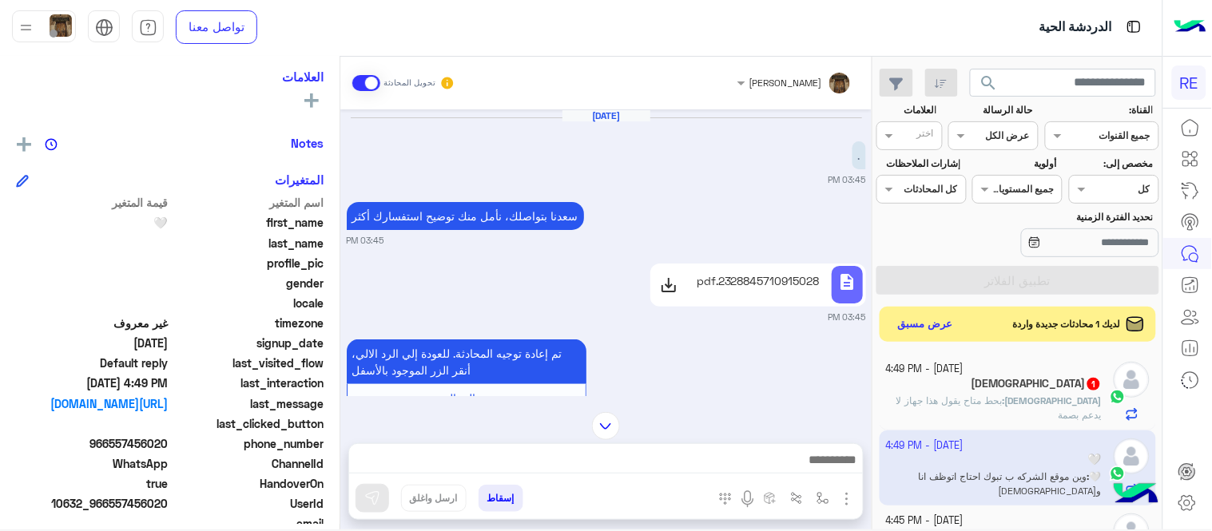
scroll to position [25, 0]
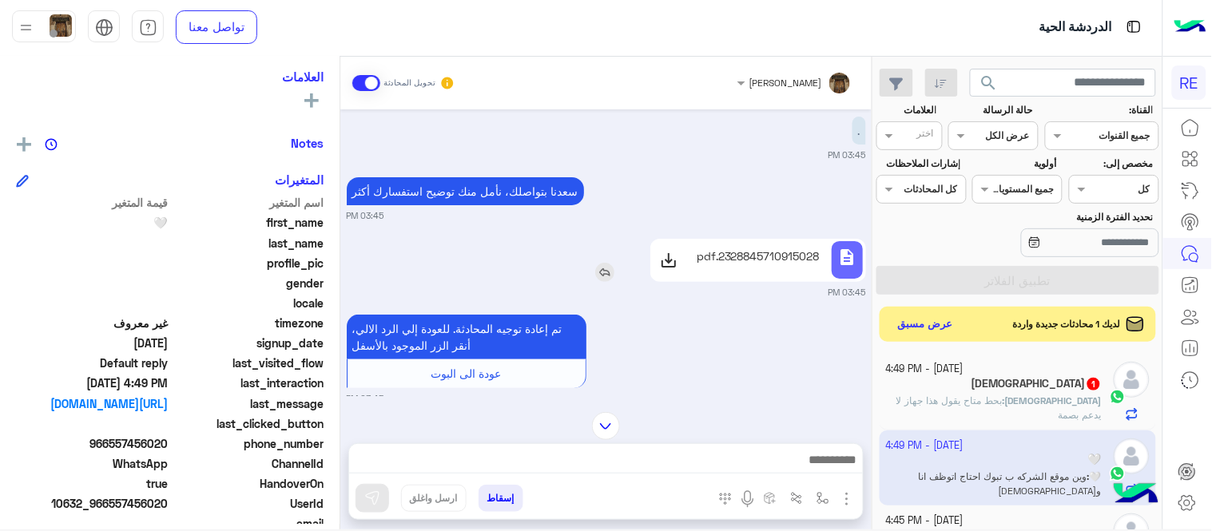
click at [662, 264] on use at bounding box center [668, 260] width 19 height 19
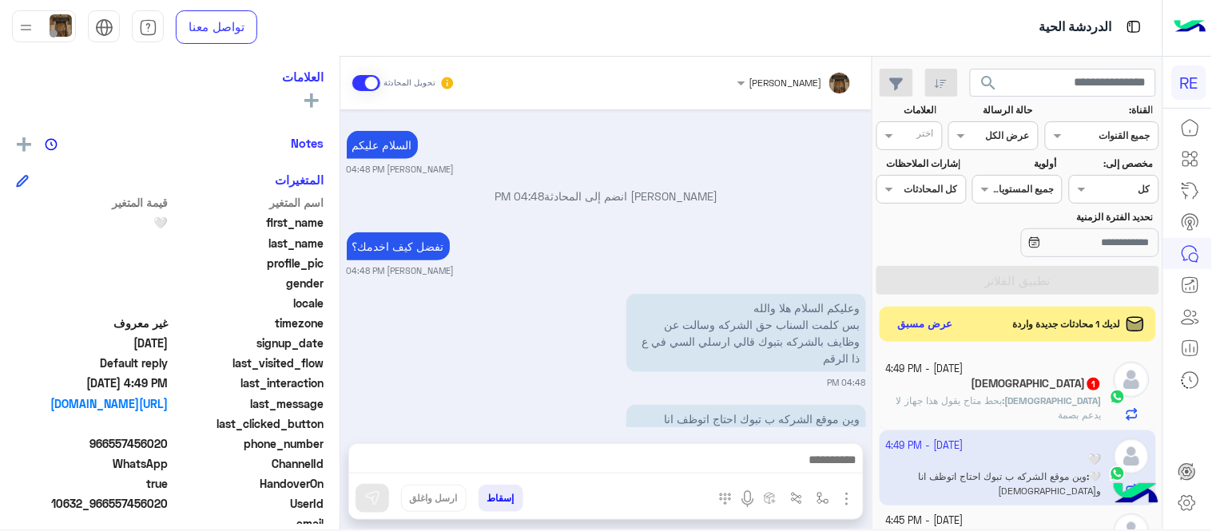
scroll to position [355, 0]
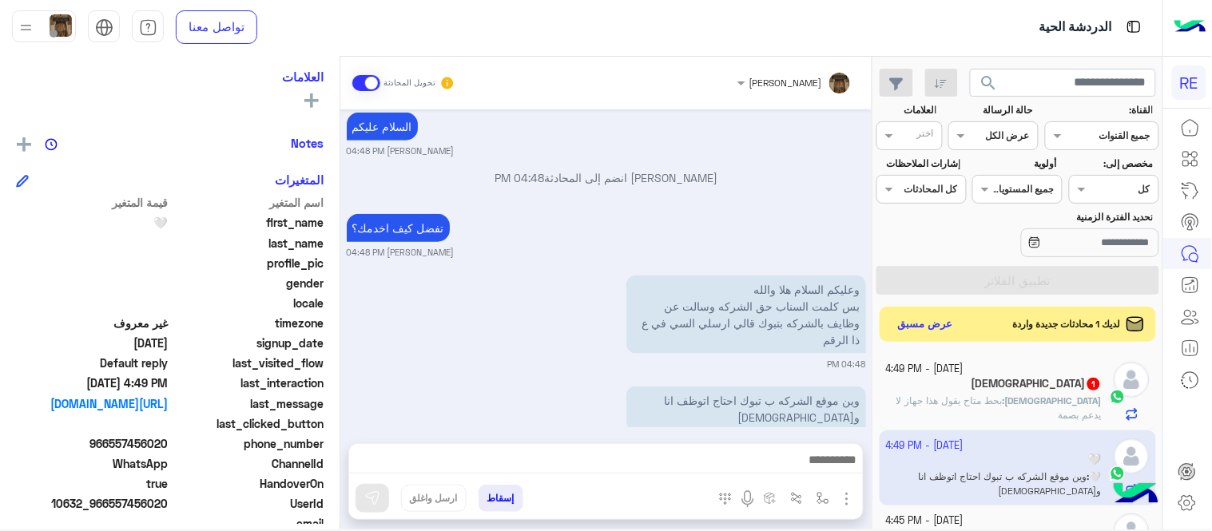
drag, startPoint x: 110, startPoint y: 438, endPoint x: 169, endPoint y: 442, distance: 58.5
click at [169, 442] on span "966557456020" at bounding box center [92, 443] width 153 height 17
copy span "557456020"
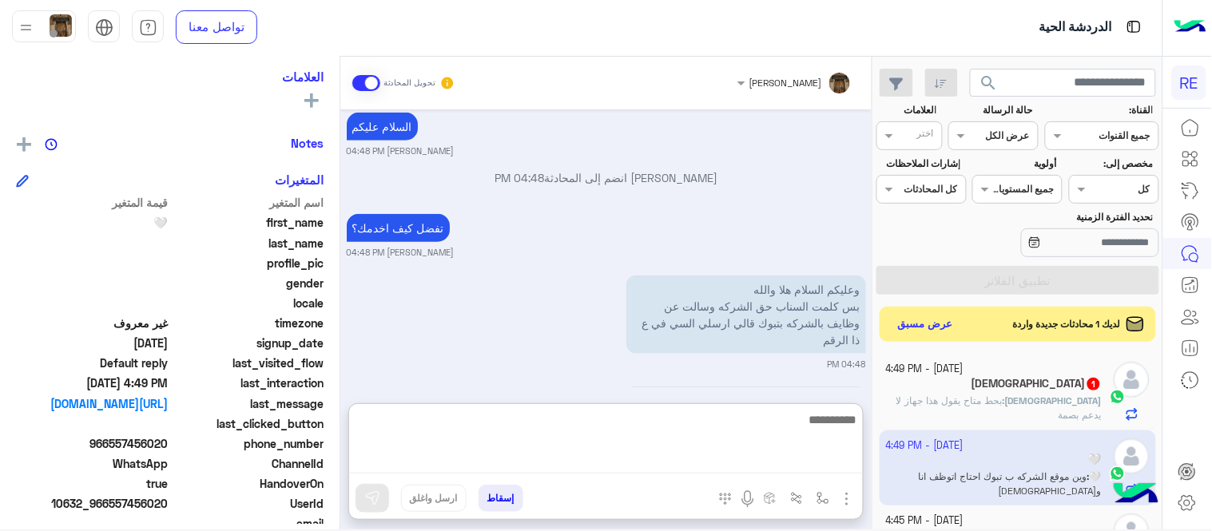
click at [651, 451] on textarea at bounding box center [606, 442] width 514 height 64
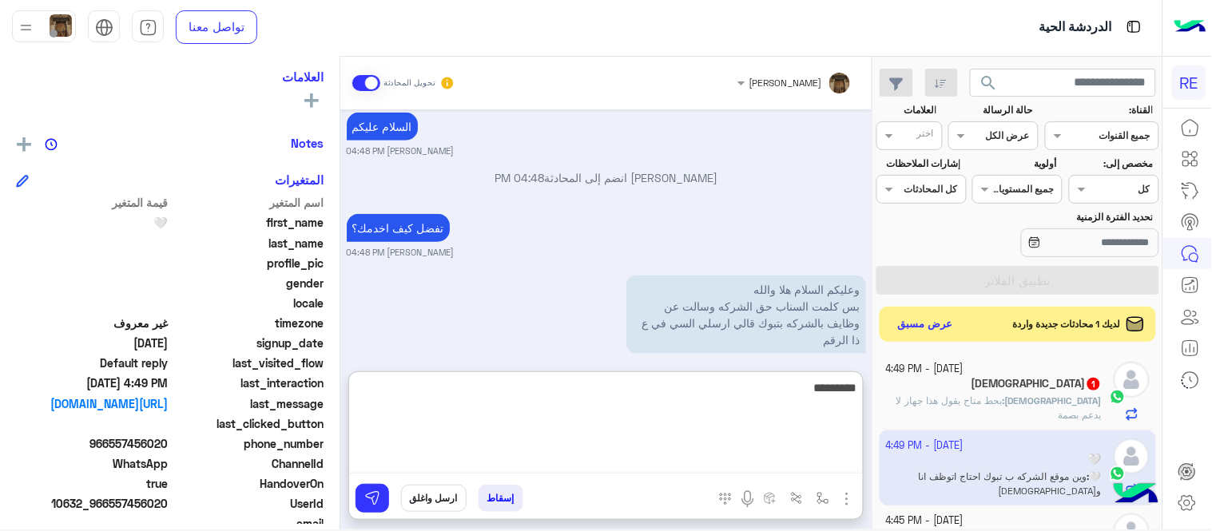
type textarea "*********"
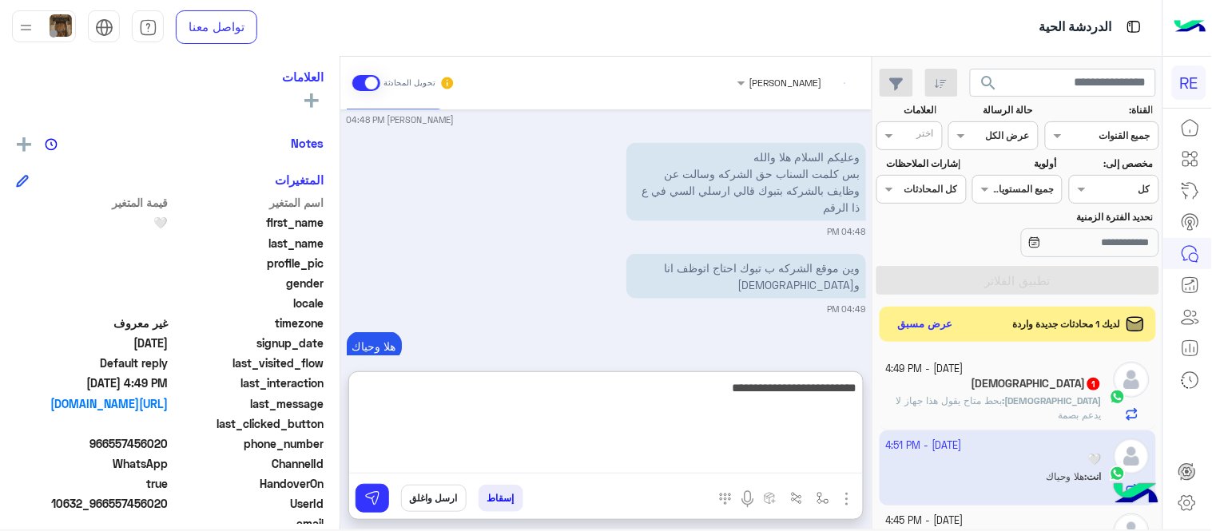
type textarea "**********"
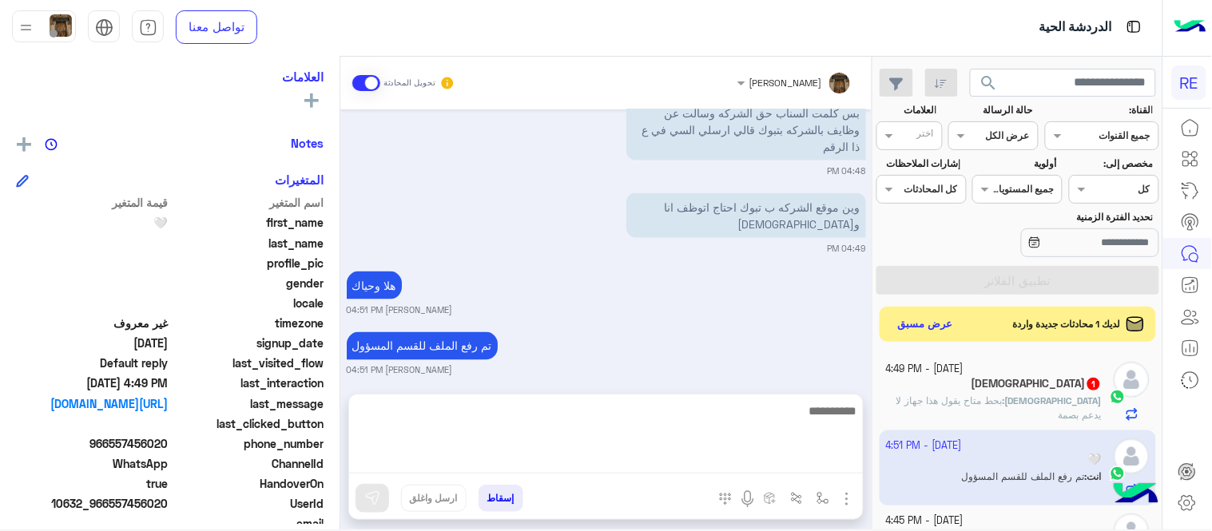
scroll to position [476, 0]
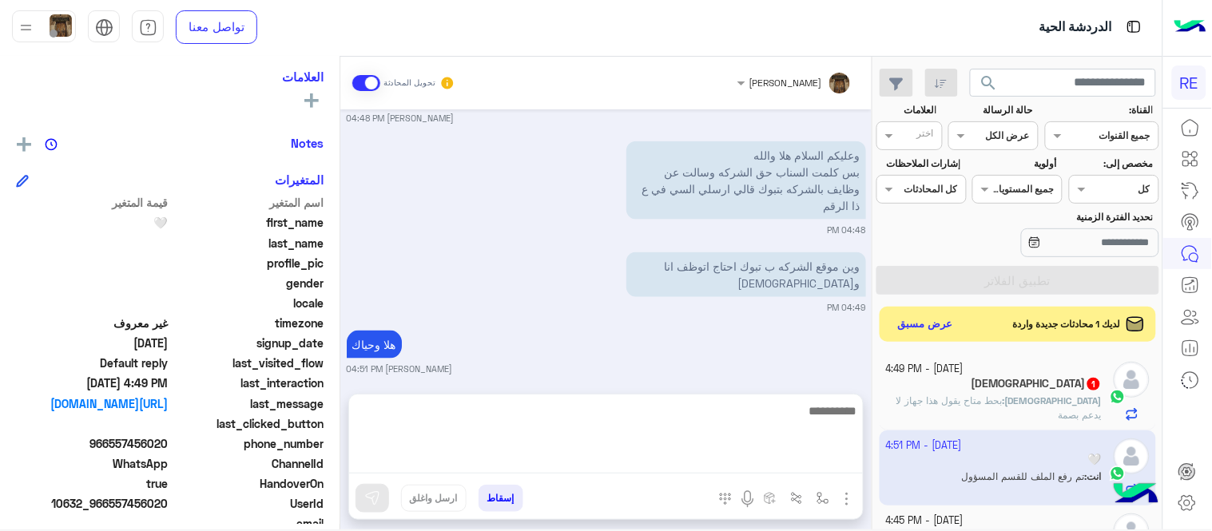
click at [680, 360] on div "[PERSON_NAME] تحويل المحادثة [DATE] [PERSON_NAME] بتواصلك، نأمل منك توضيح استفس…" at bounding box center [605, 296] width 531 height 479
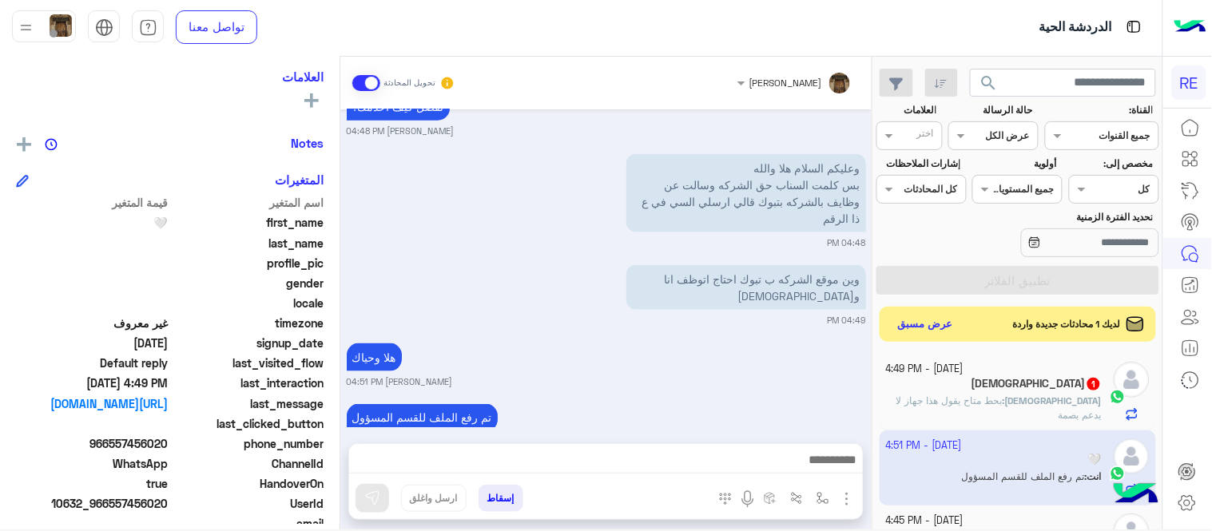
click at [952, 402] on span "بحط متاح يقول هذا جهاز لا يدعم بصمة" at bounding box center [998, 408] width 205 height 26
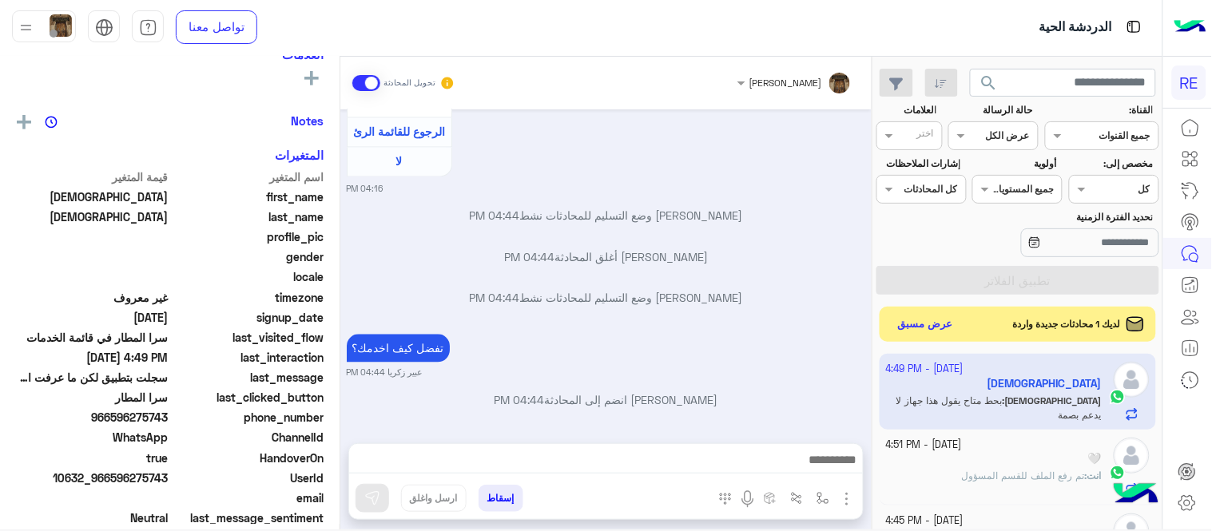
scroll to position [261, 0]
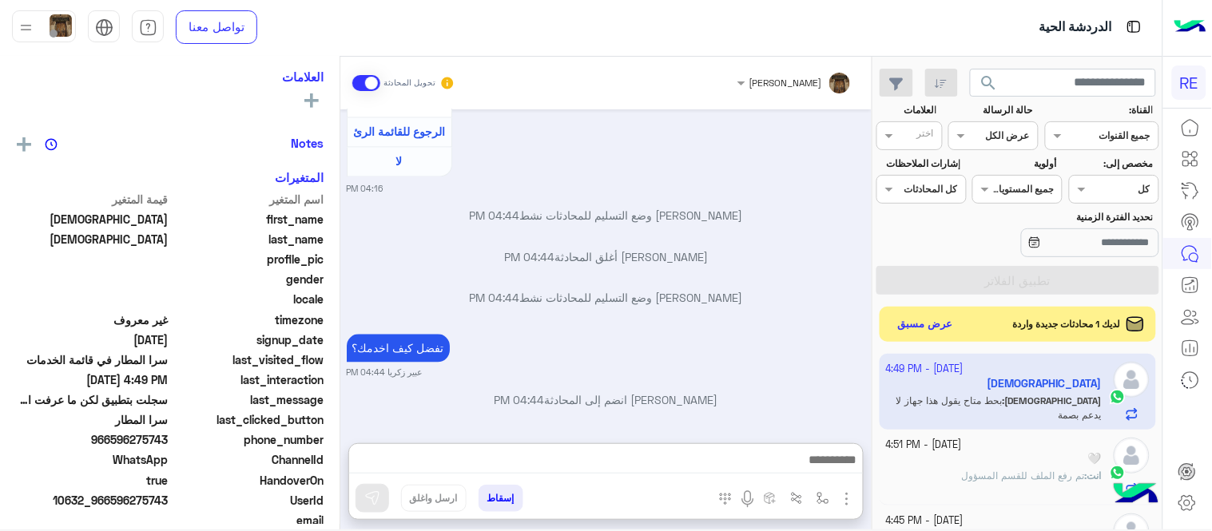
click at [656, 450] on textarea at bounding box center [606, 462] width 514 height 24
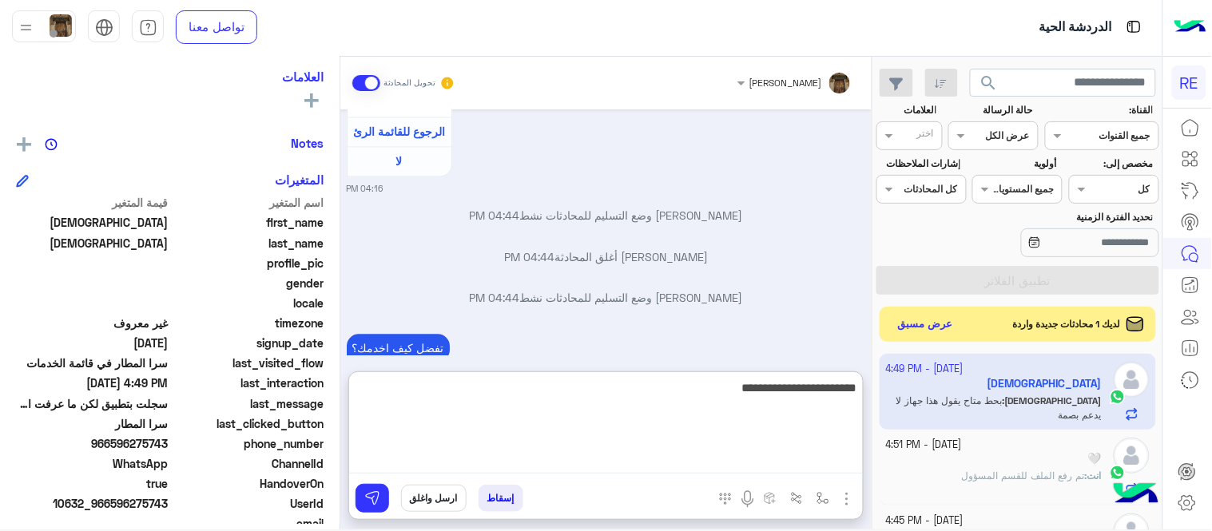
type textarea "**********"
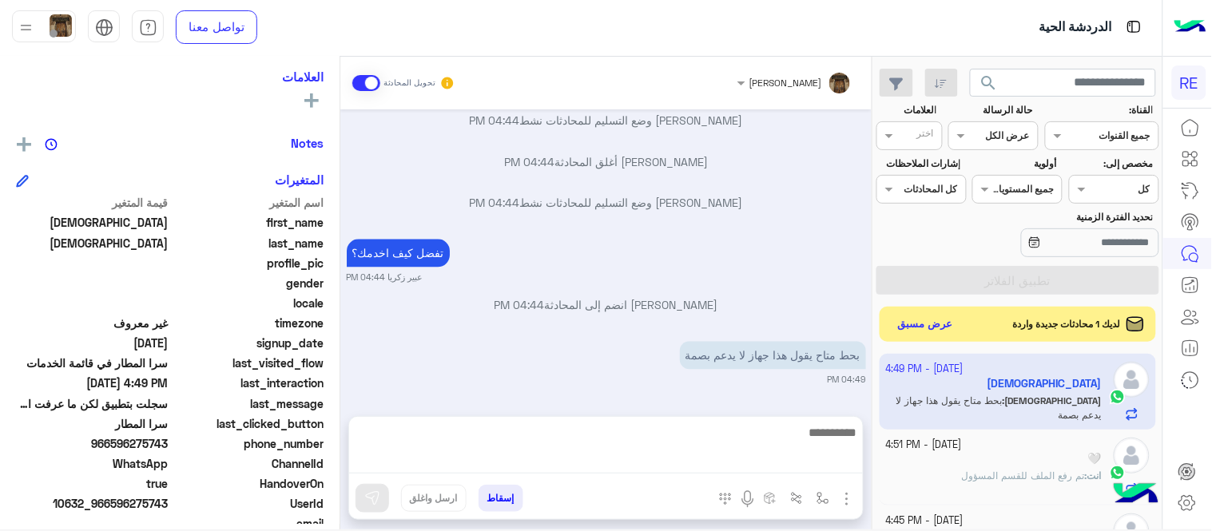
click at [547, 306] on div "[DATE] كابتن 👨🏻‍✈️ 04:16 PM اختر [DATE] الخدمات التالية: 04:16 PM سرا المطار 04…" at bounding box center [605, 254] width 531 height 291
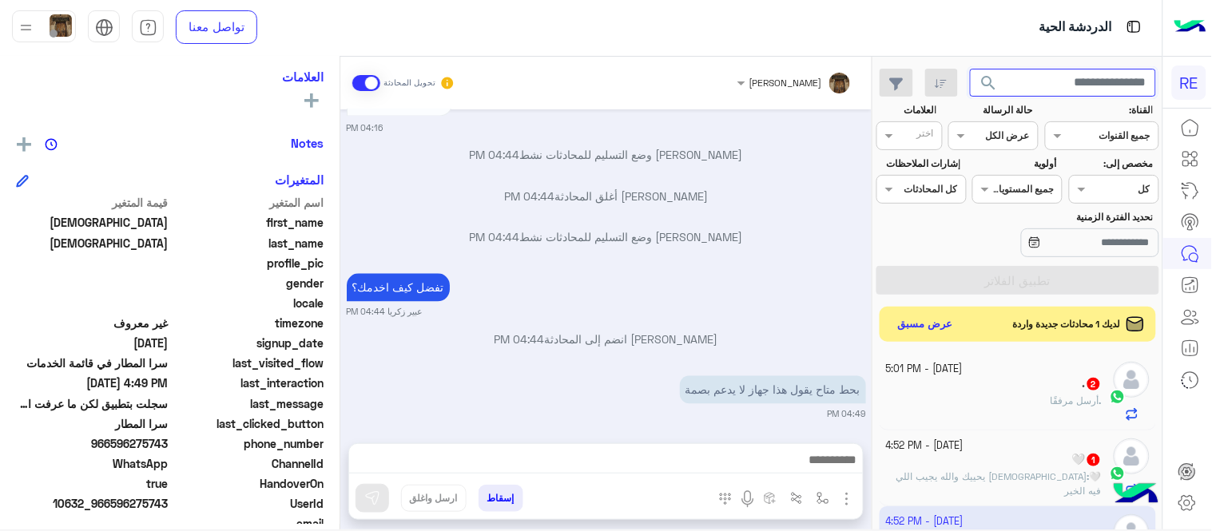
click at [1080, 78] on input "text" at bounding box center [1063, 83] width 187 height 29
paste input "*********"
click at [970, 69] on button "search" at bounding box center [989, 86] width 39 height 34
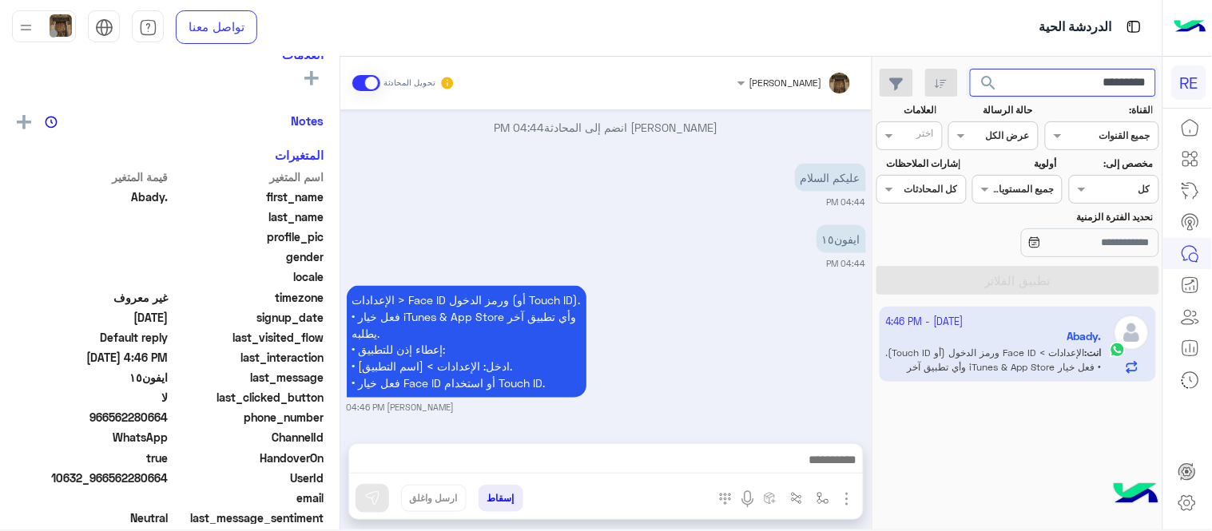
scroll to position [261, 0]
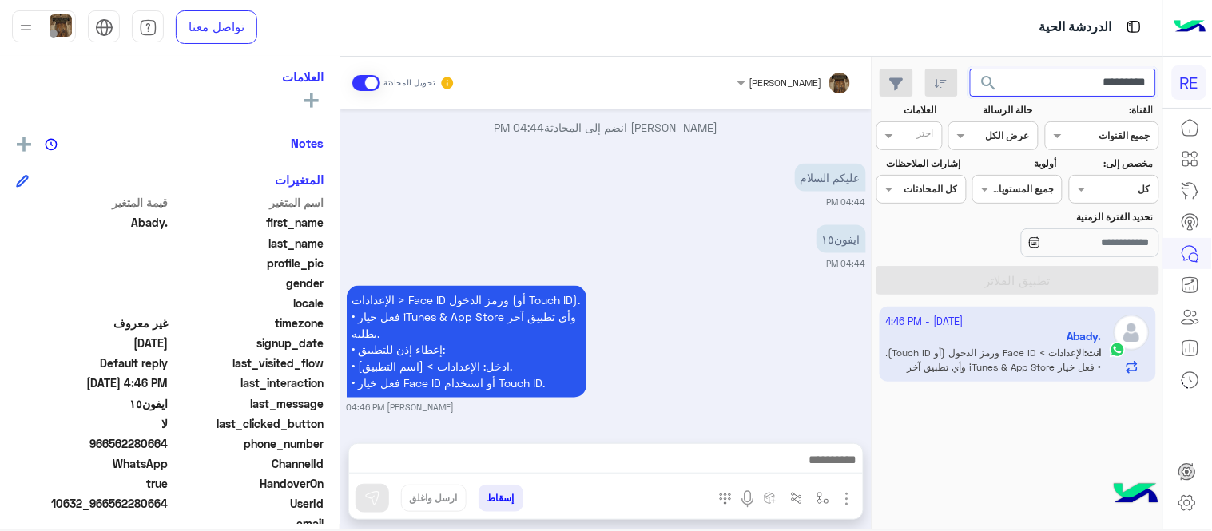
click at [1063, 81] on input "*********" at bounding box center [1063, 83] width 187 height 29
click at [970, 69] on button "search" at bounding box center [989, 86] width 39 height 34
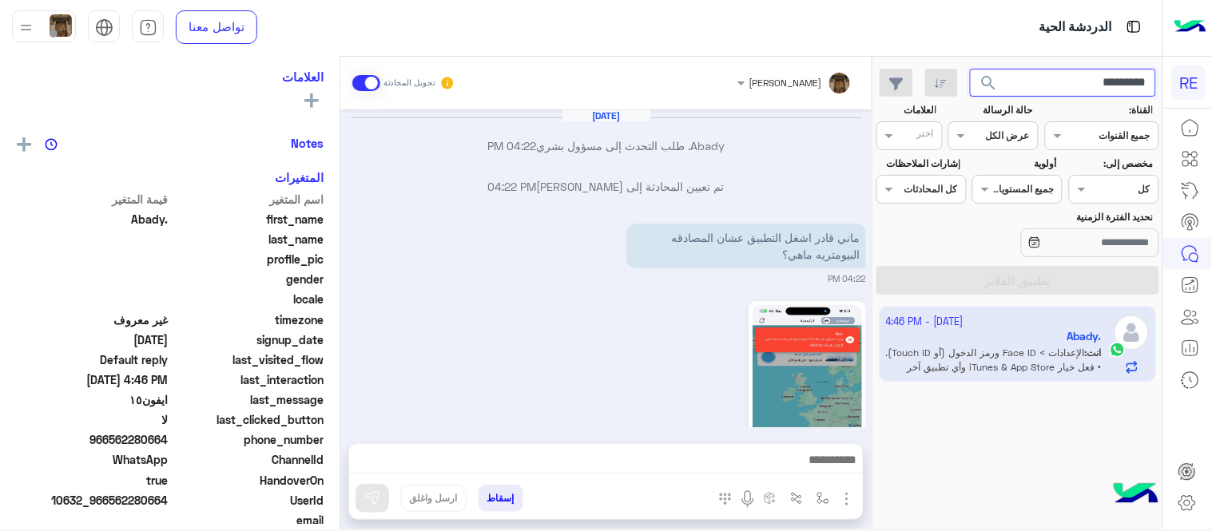
scroll to position [535, 0]
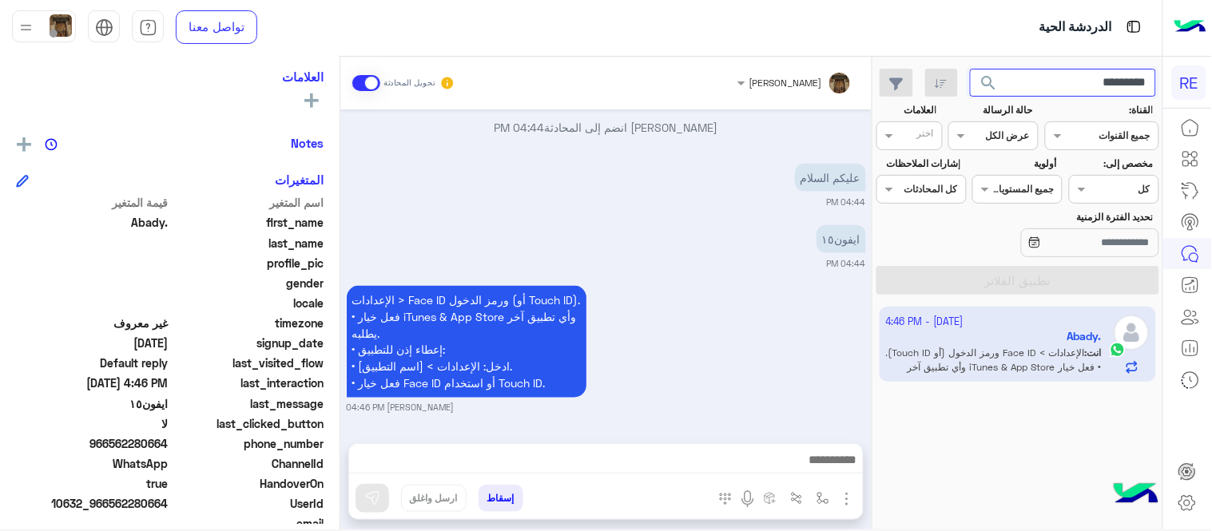
click at [1095, 88] on input "*********" at bounding box center [1063, 83] width 187 height 29
paste input "text"
click at [970, 69] on button "search" at bounding box center [989, 86] width 39 height 34
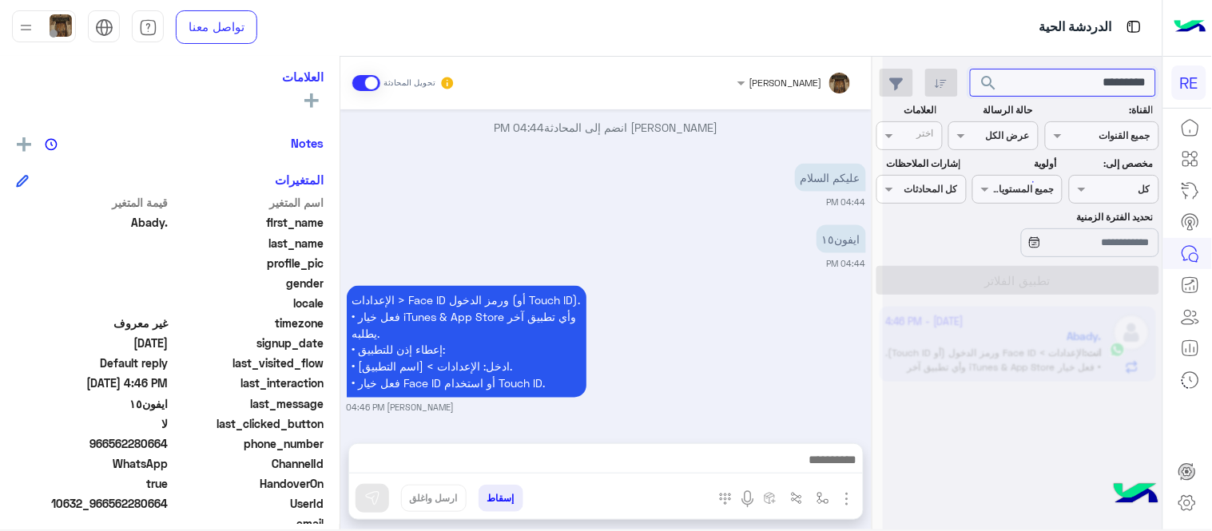
click at [970, 69] on button "search" at bounding box center [989, 86] width 39 height 34
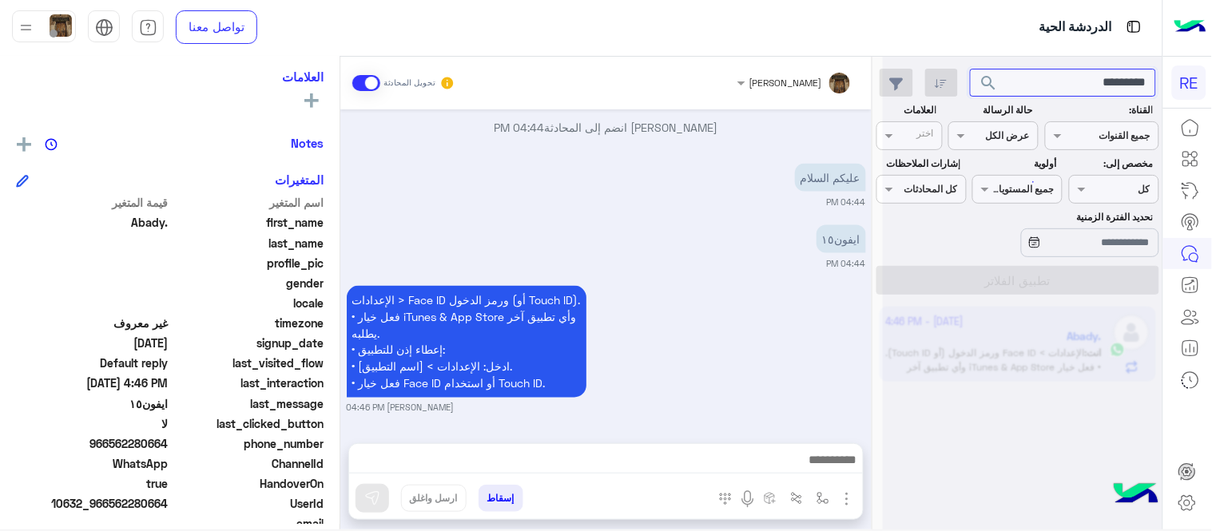
click at [970, 69] on button "search" at bounding box center [989, 86] width 39 height 34
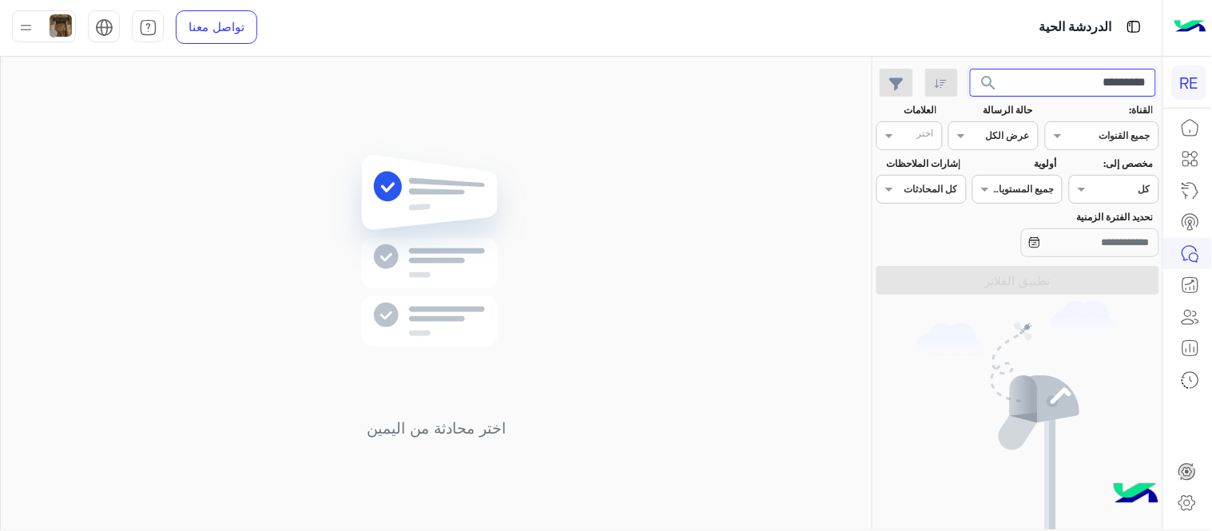
click at [1021, 86] on input "*********" at bounding box center [1063, 83] width 187 height 29
paste input "text"
click at [970, 69] on button "search" at bounding box center [989, 86] width 39 height 34
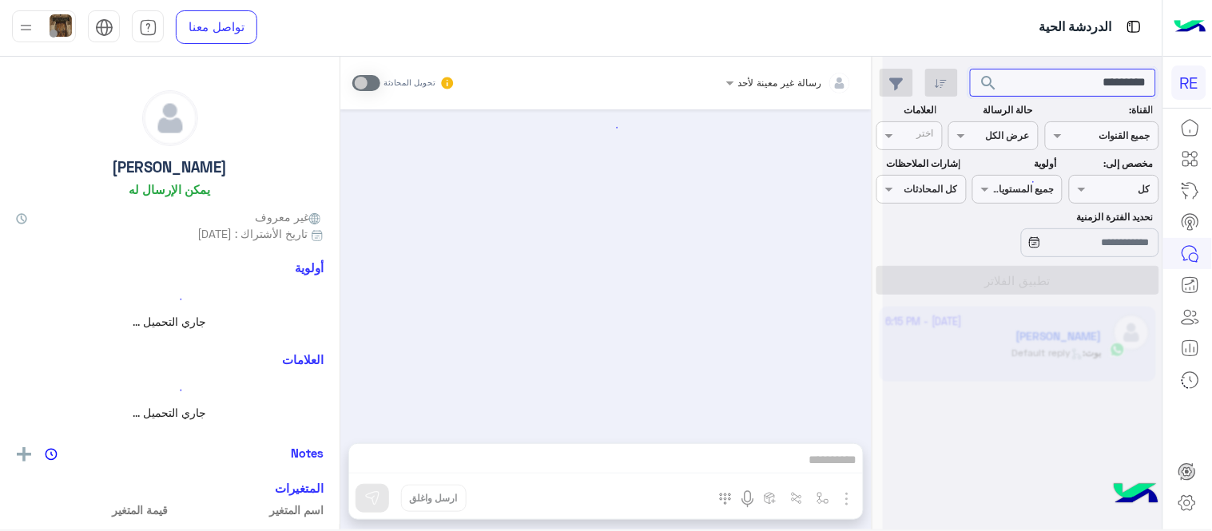
scroll to position [373, 0]
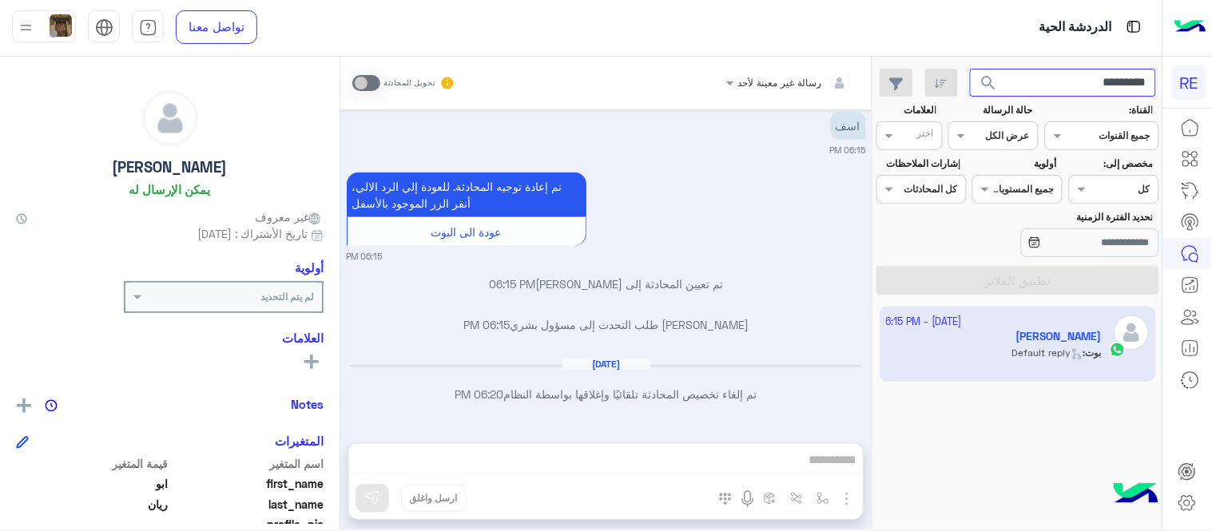
click at [1043, 75] on input "*********" at bounding box center [1063, 83] width 187 height 29
paste input "text"
click at [970, 69] on button "search" at bounding box center [989, 86] width 39 height 34
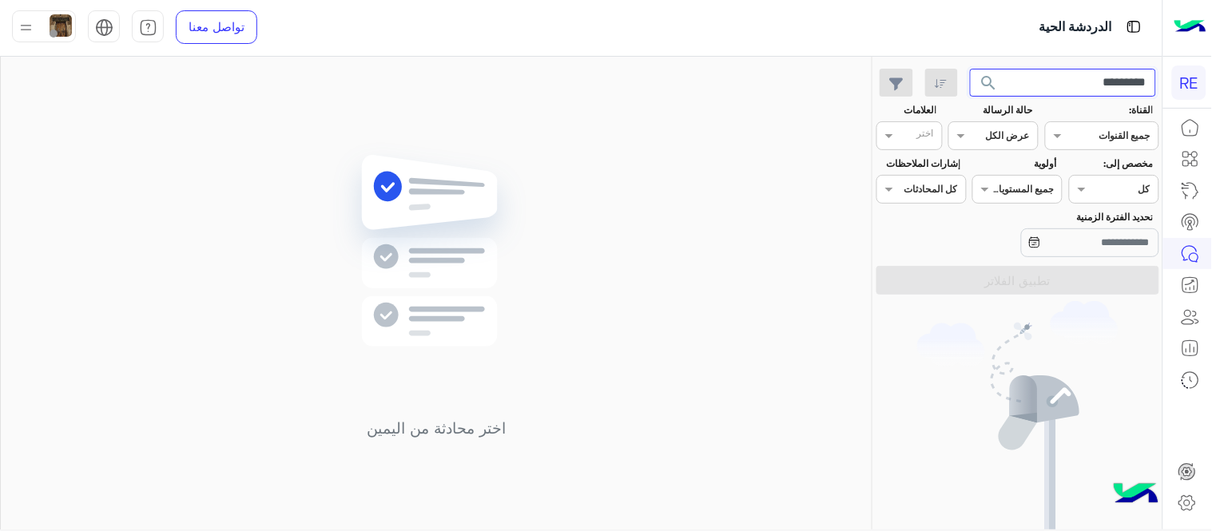
click at [1067, 89] on input "*********" at bounding box center [1063, 83] width 187 height 29
paste input "text"
click at [970, 69] on button "search" at bounding box center [989, 86] width 39 height 34
click at [1049, 78] on input "*********" at bounding box center [1063, 83] width 187 height 29
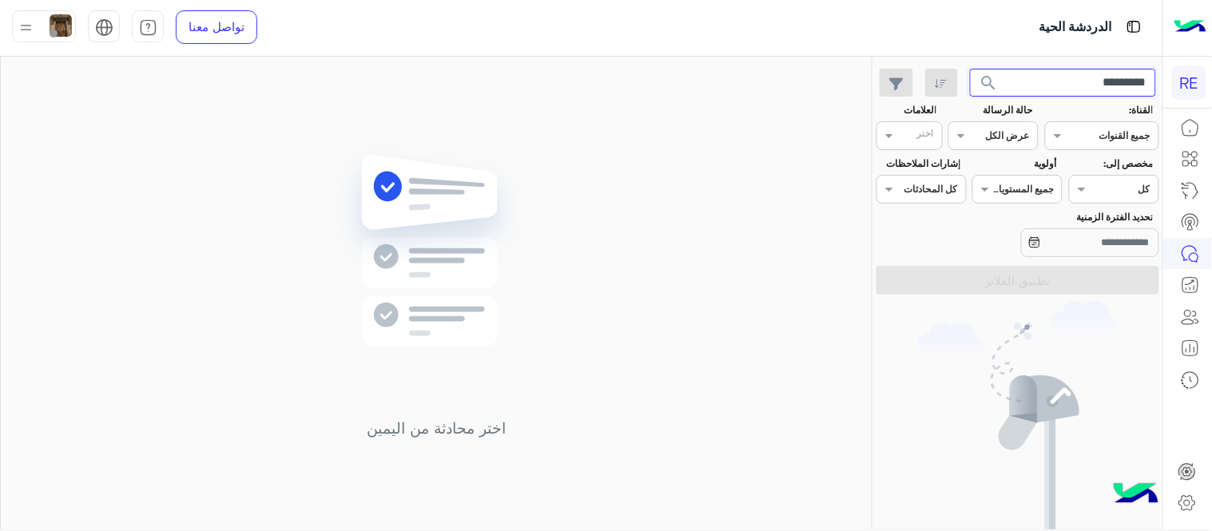
click at [1049, 78] on input "*********" at bounding box center [1063, 83] width 187 height 29
paste input "text"
click at [970, 69] on button "search" at bounding box center [989, 86] width 39 height 34
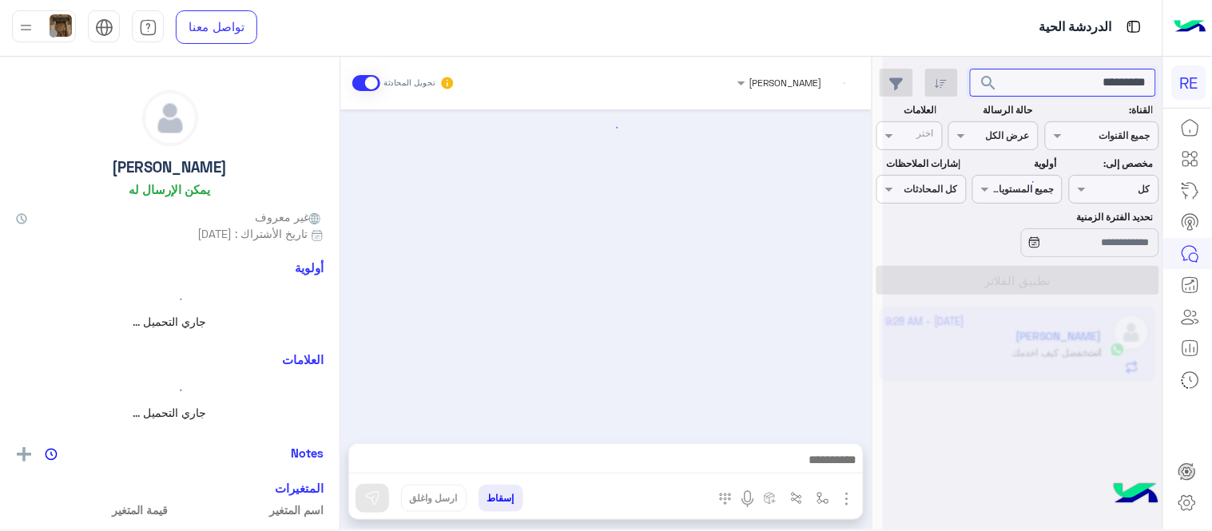
scroll to position [1096, 0]
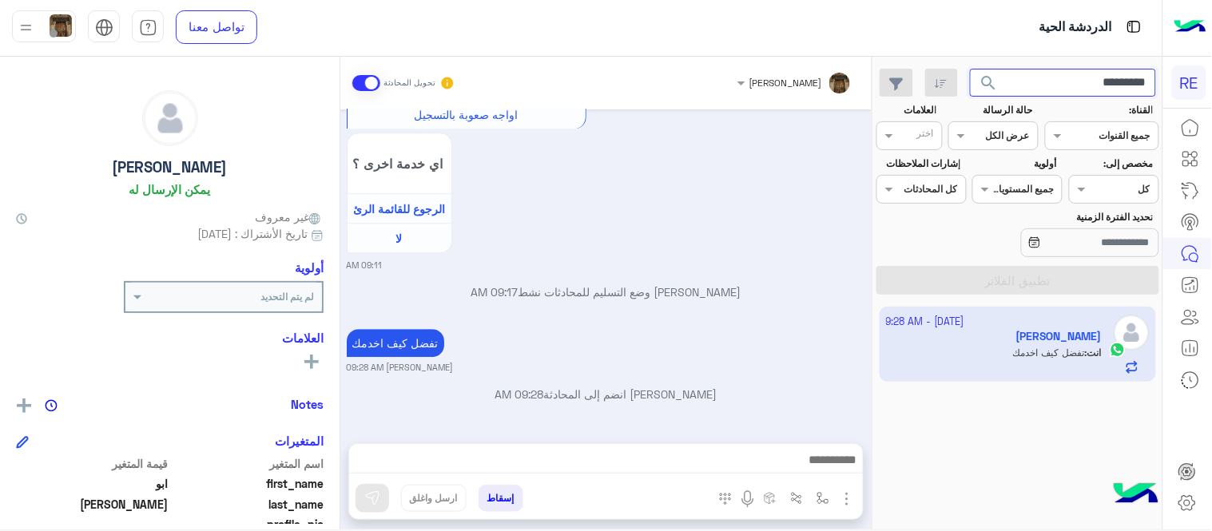
click at [1064, 80] on input "*********" at bounding box center [1063, 83] width 187 height 29
paste input "text"
type input "*********"
click at [970, 69] on button "search" at bounding box center [989, 86] width 39 height 34
